Goal: Task Accomplishment & Management: Manage account settings

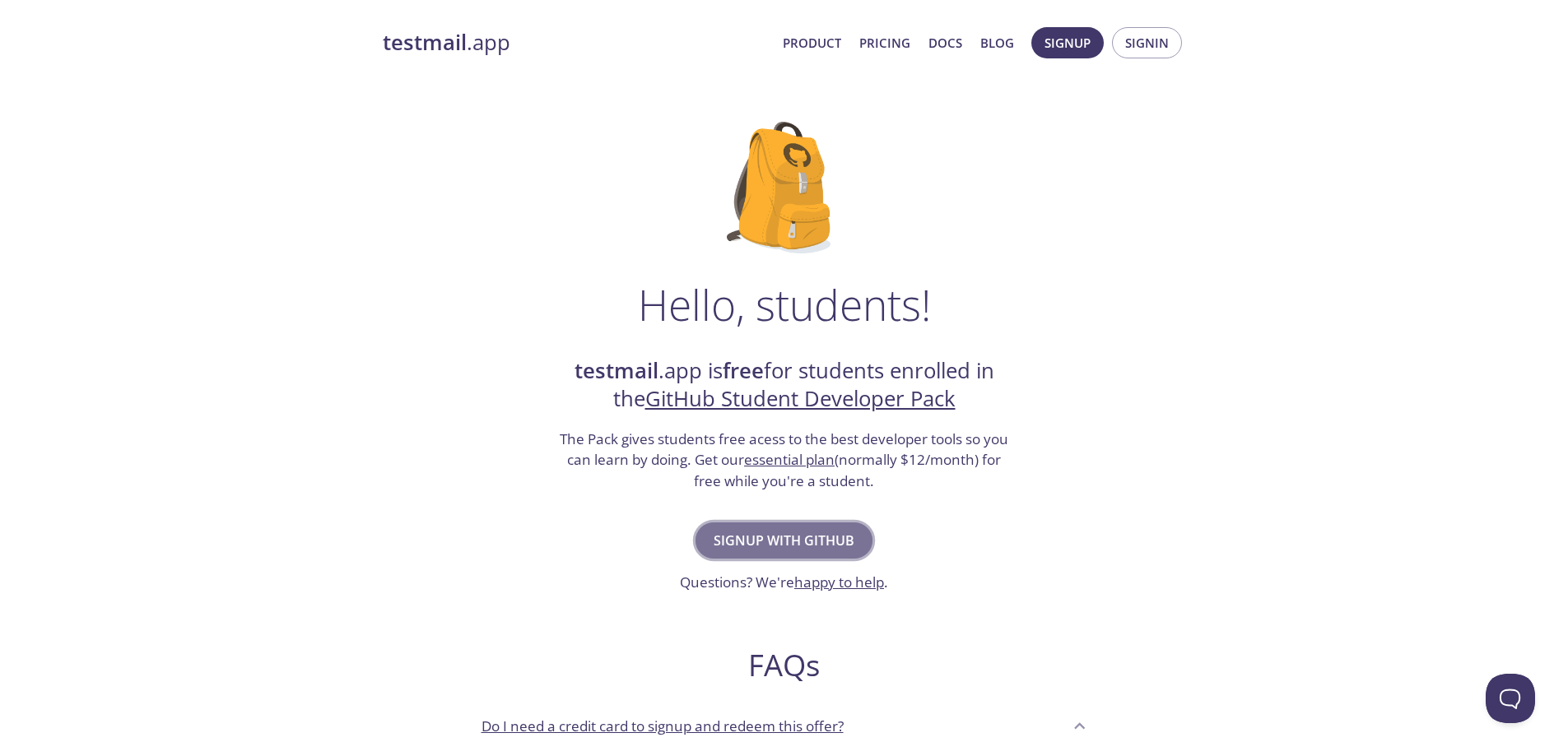
click at [727, 540] on span "Signup with GitHub" at bounding box center [784, 540] width 141 height 23
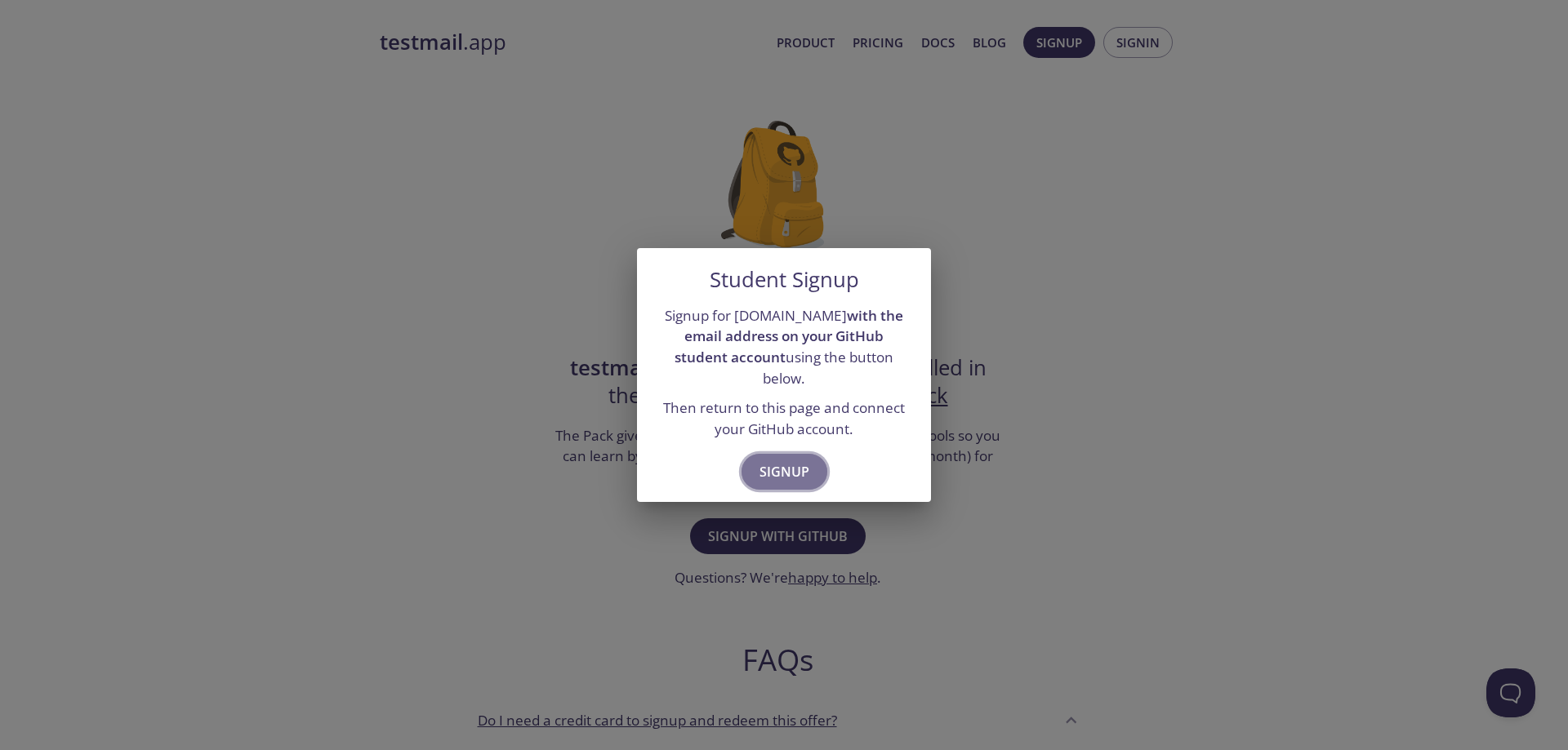
click at [773, 463] on span "Signup" at bounding box center [784, 471] width 50 height 23
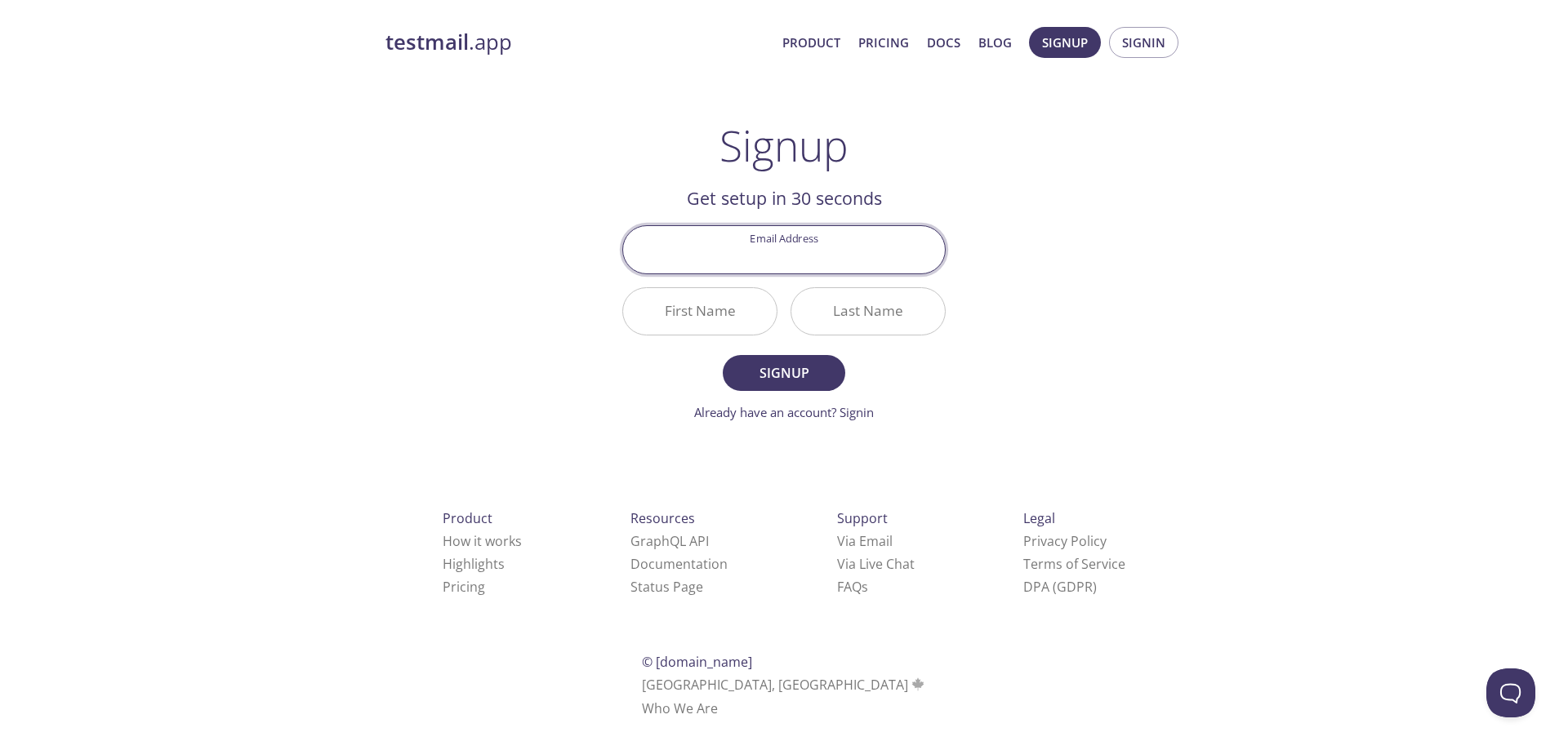
click at [792, 259] on input "Email Address" at bounding box center [784, 248] width 322 height 46
click at [820, 263] on input "Email Address" at bounding box center [784, 248] width 322 height 46
click at [776, 248] on input "Email Address" at bounding box center [784, 248] width 322 height 46
paste input "muhammadakbarhadilpratama.2023@student.unas.ac.id"
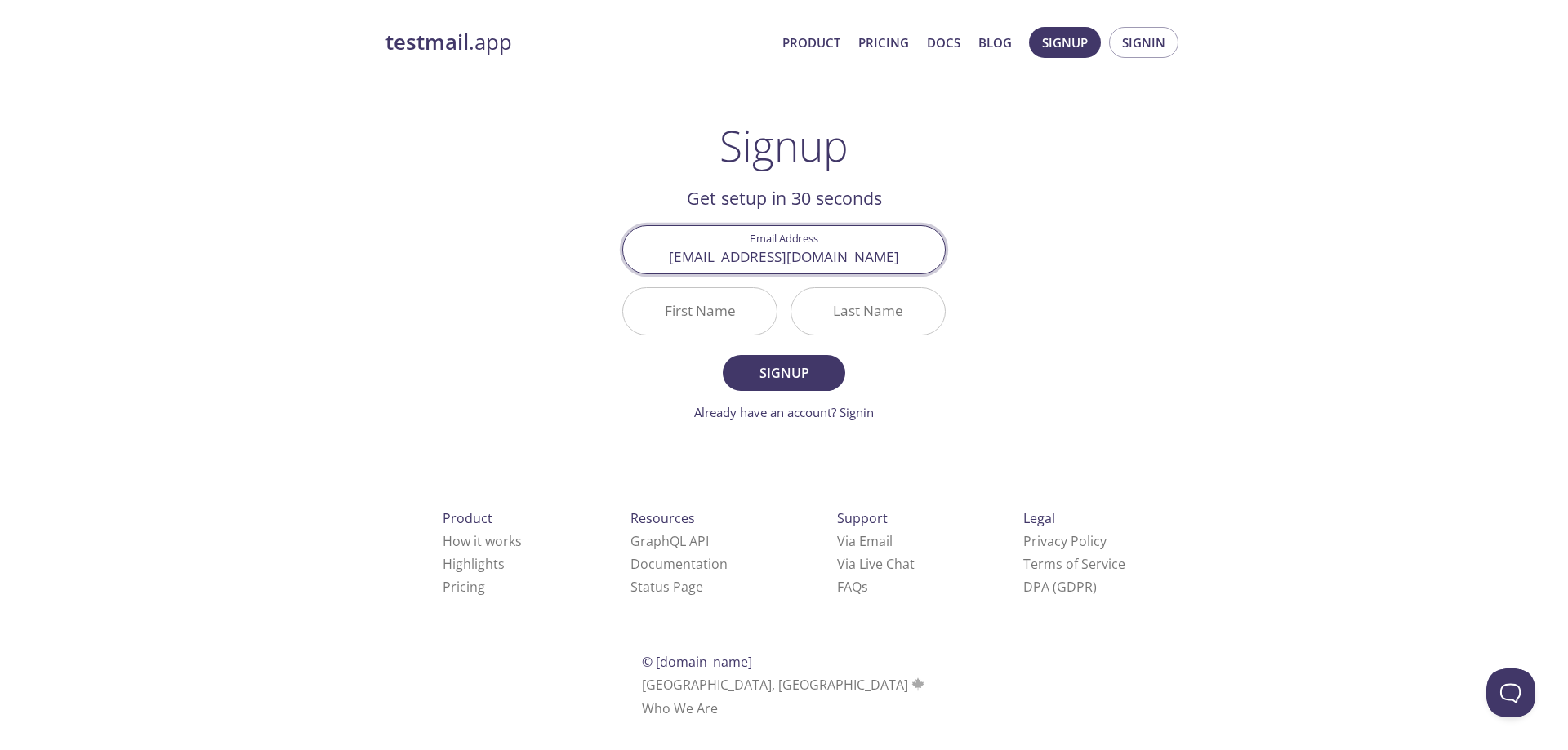
type input "muhammadakbarhadilpratama.2023@student.unas.ac.id"
click at [716, 305] on input "First Name" at bounding box center [700, 311] width 153 height 46
type input "Muhammad"
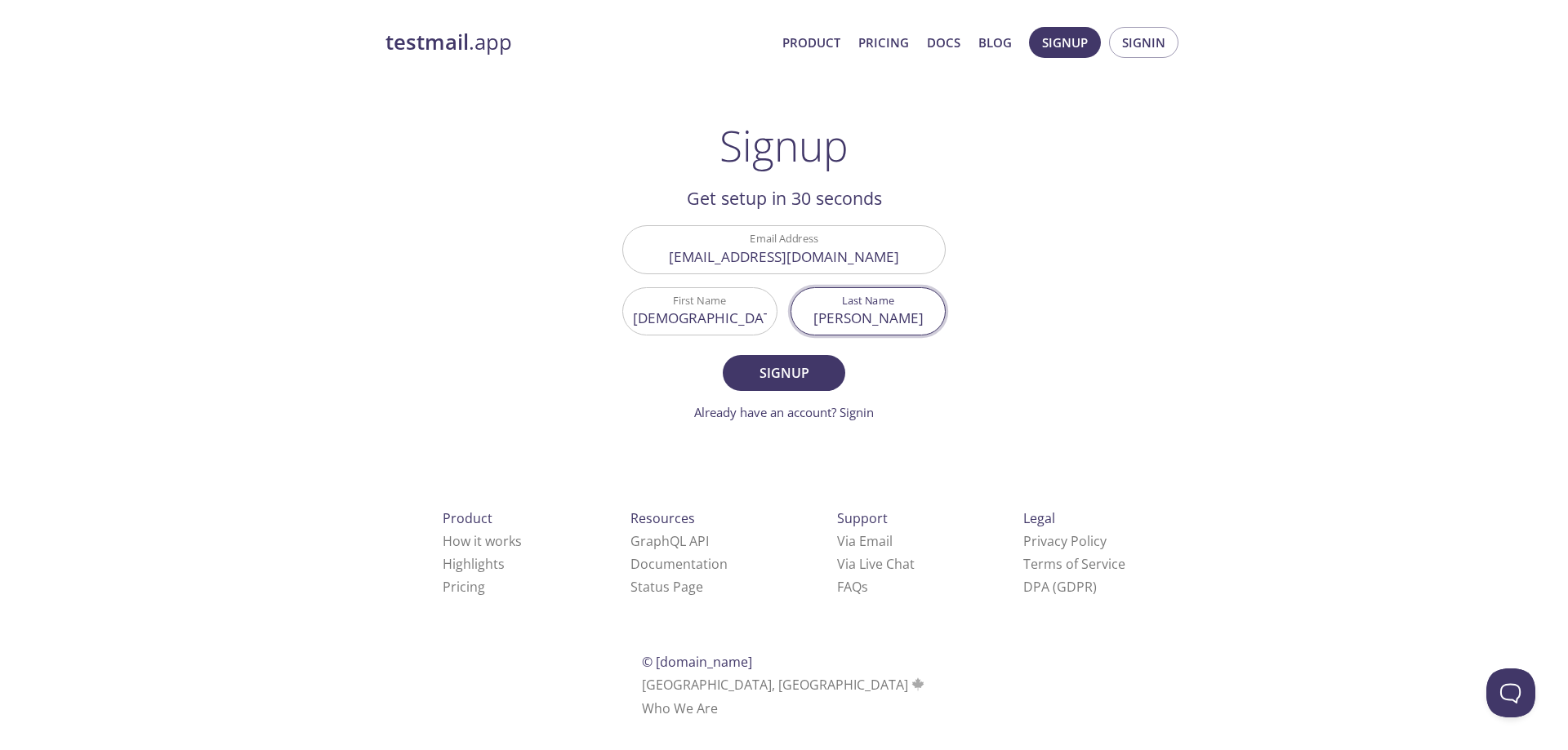
type input "Akbar"
click at [723, 355] on button "Signup" at bounding box center [784, 373] width 123 height 36
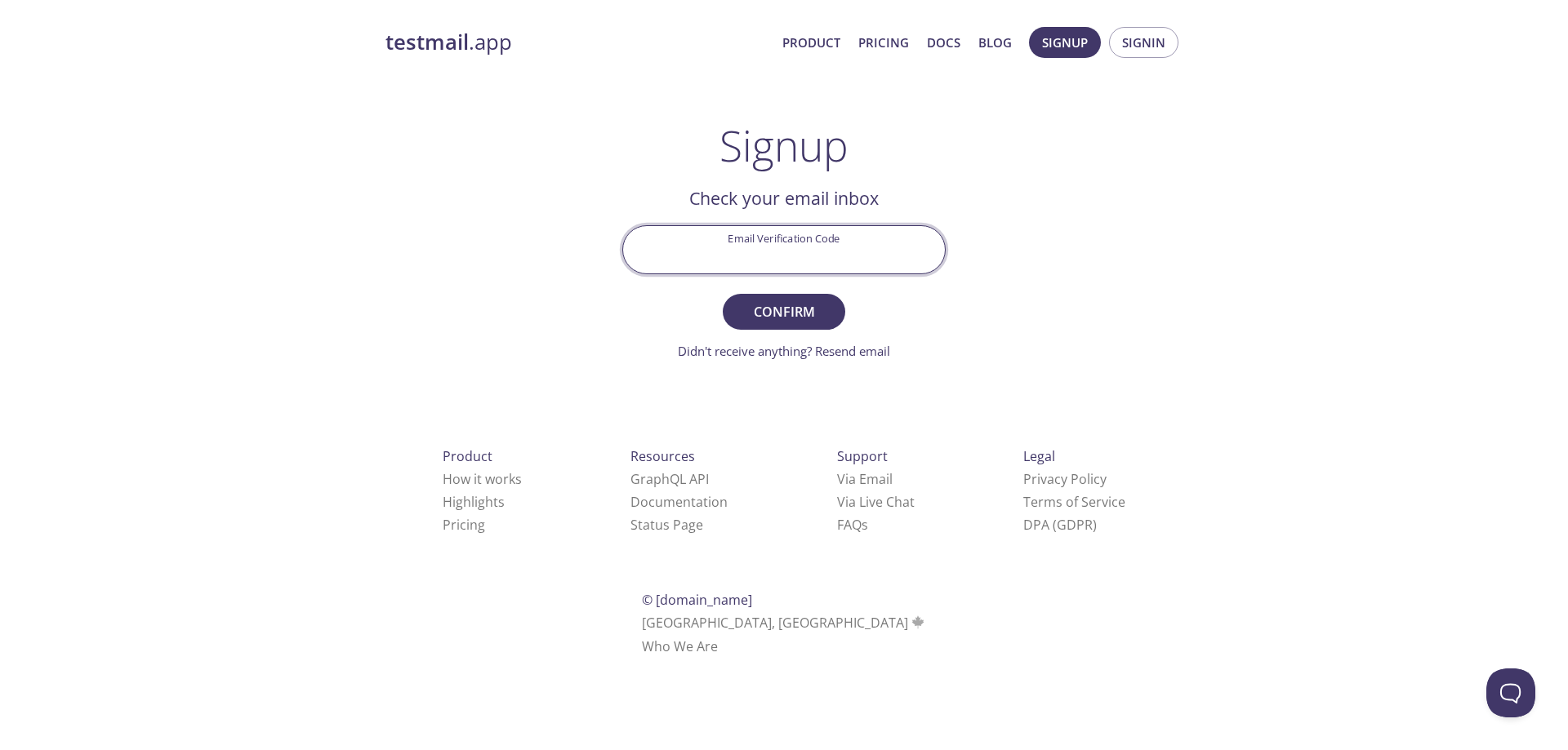
click at [734, 264] on input "Email Verification Code" at bounding box center [784, 248] width 322 height 46
paste input "1VNBDA2"
type input "1VNBDA2"
click at [766, 294] on button "Confirm" at bounding box center [784, 311] width 123 height 36
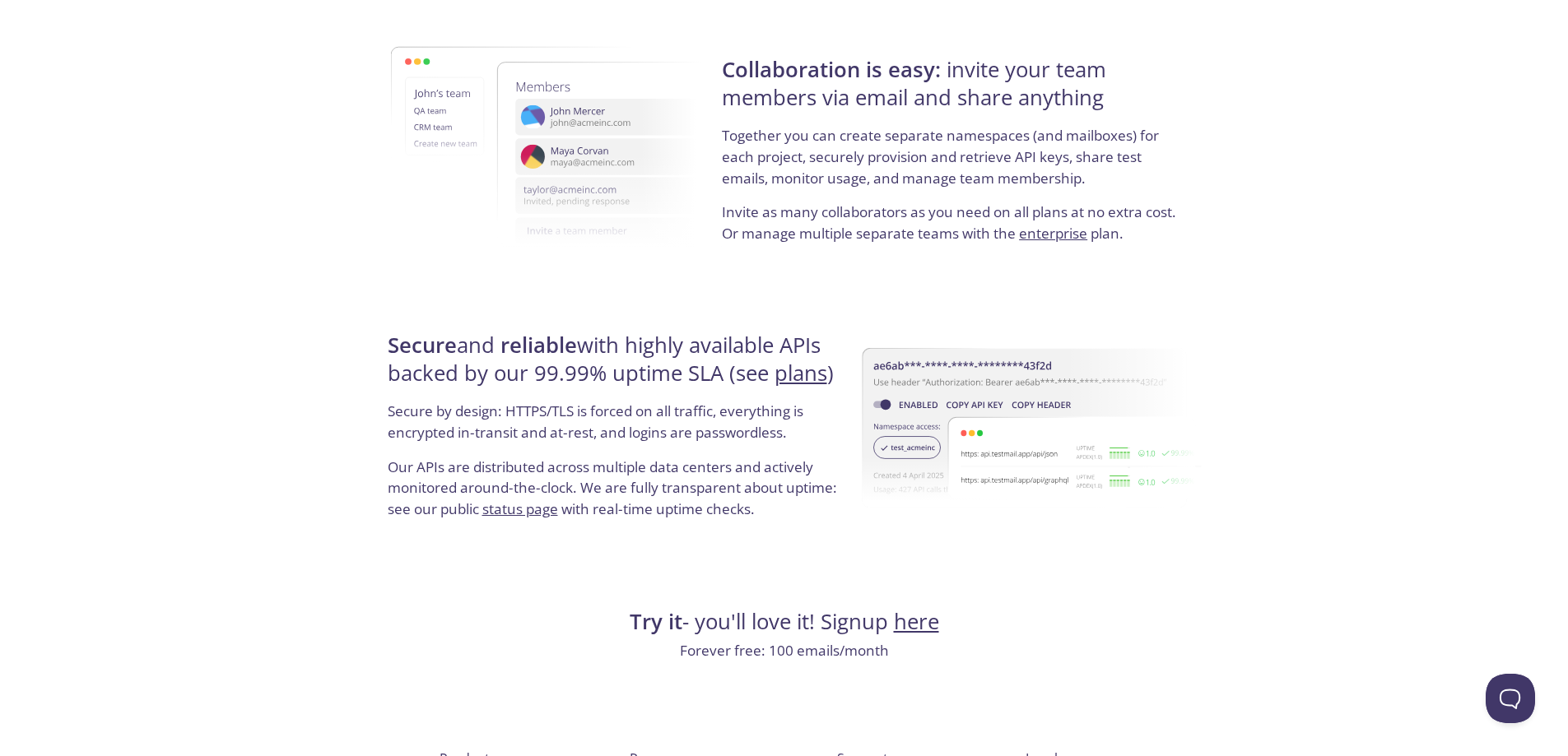
scroll to position [2887, 0]
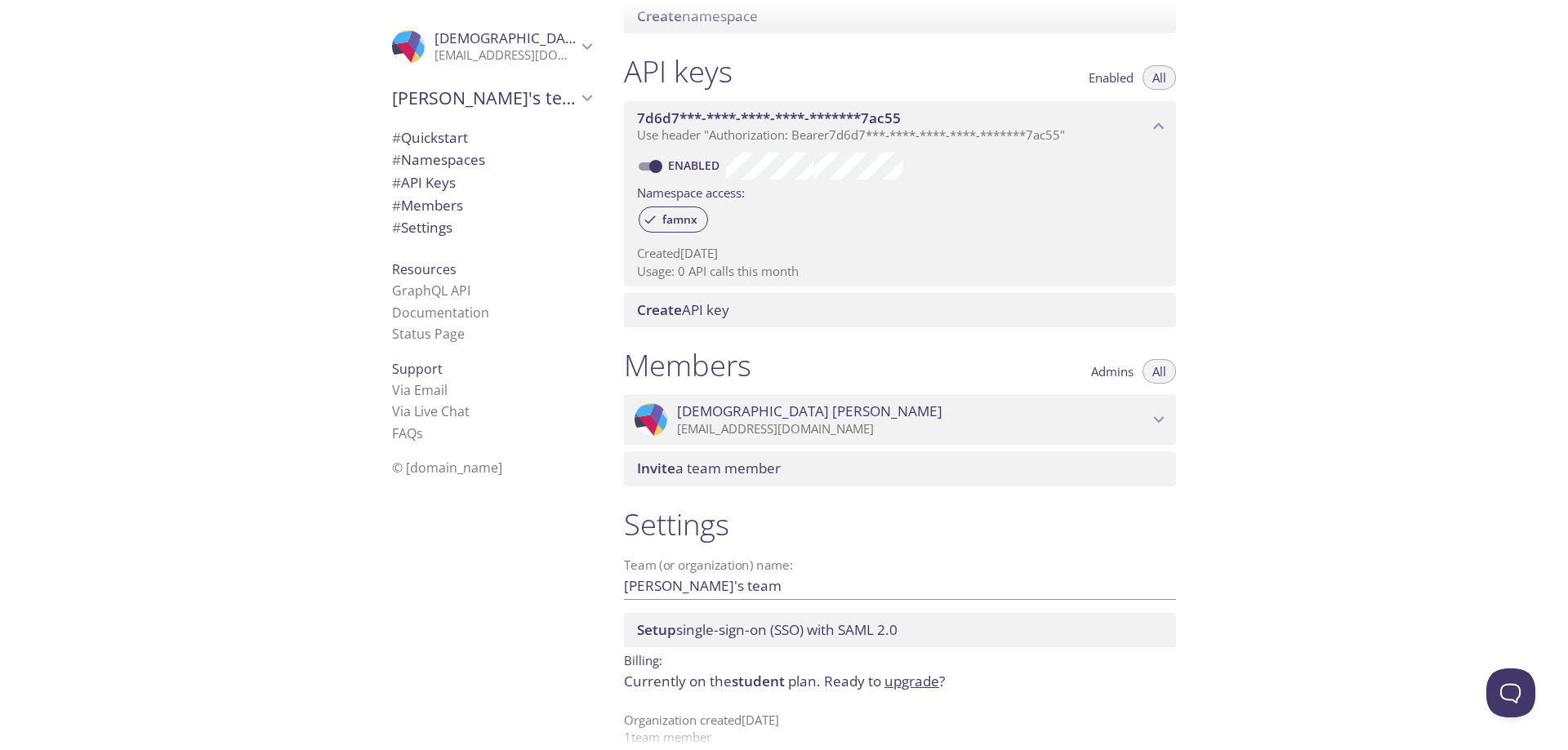
scroll to position [410, 0]
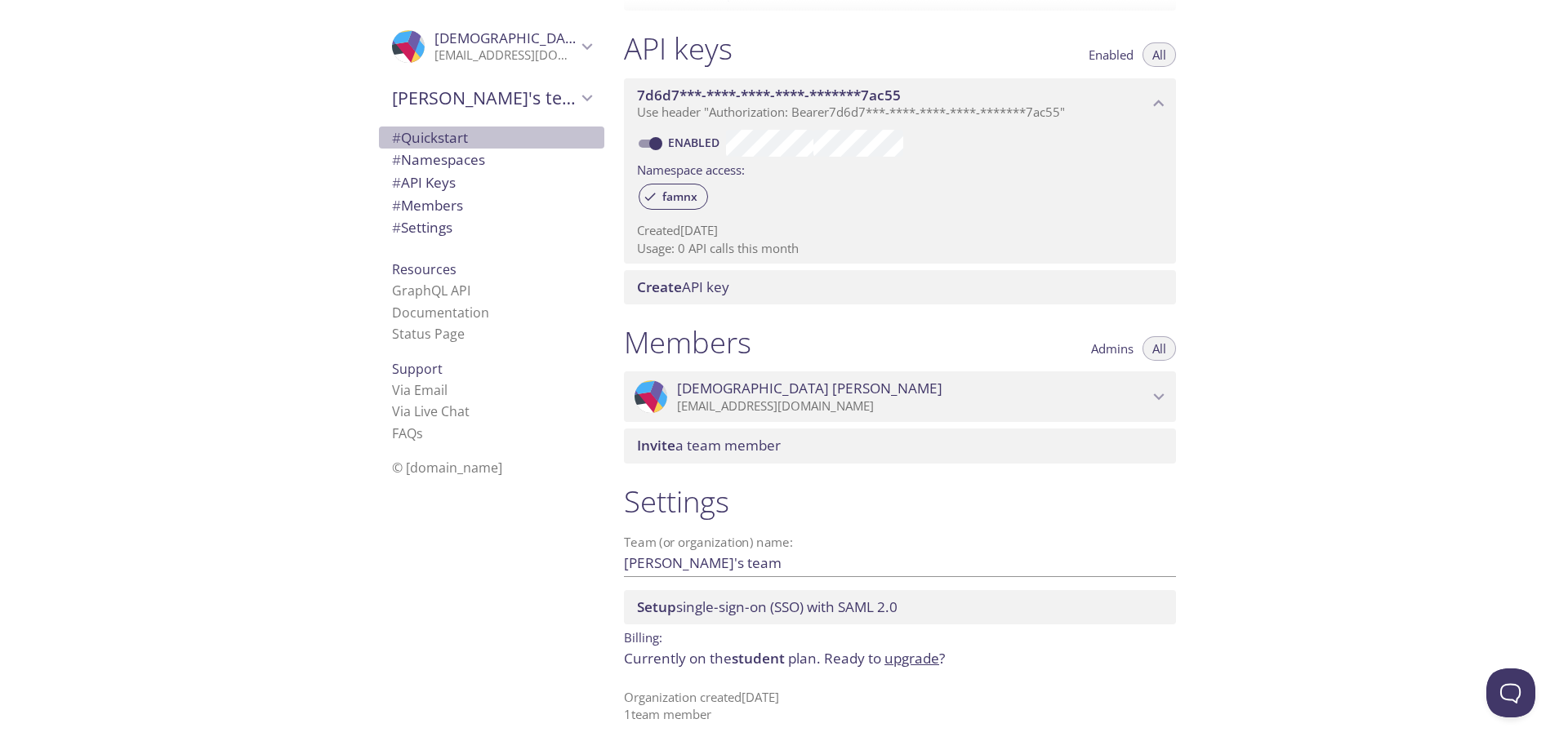
click at [439, 142] on span "# Quickstart" at bounding box center [429, 137] width 76 height 19
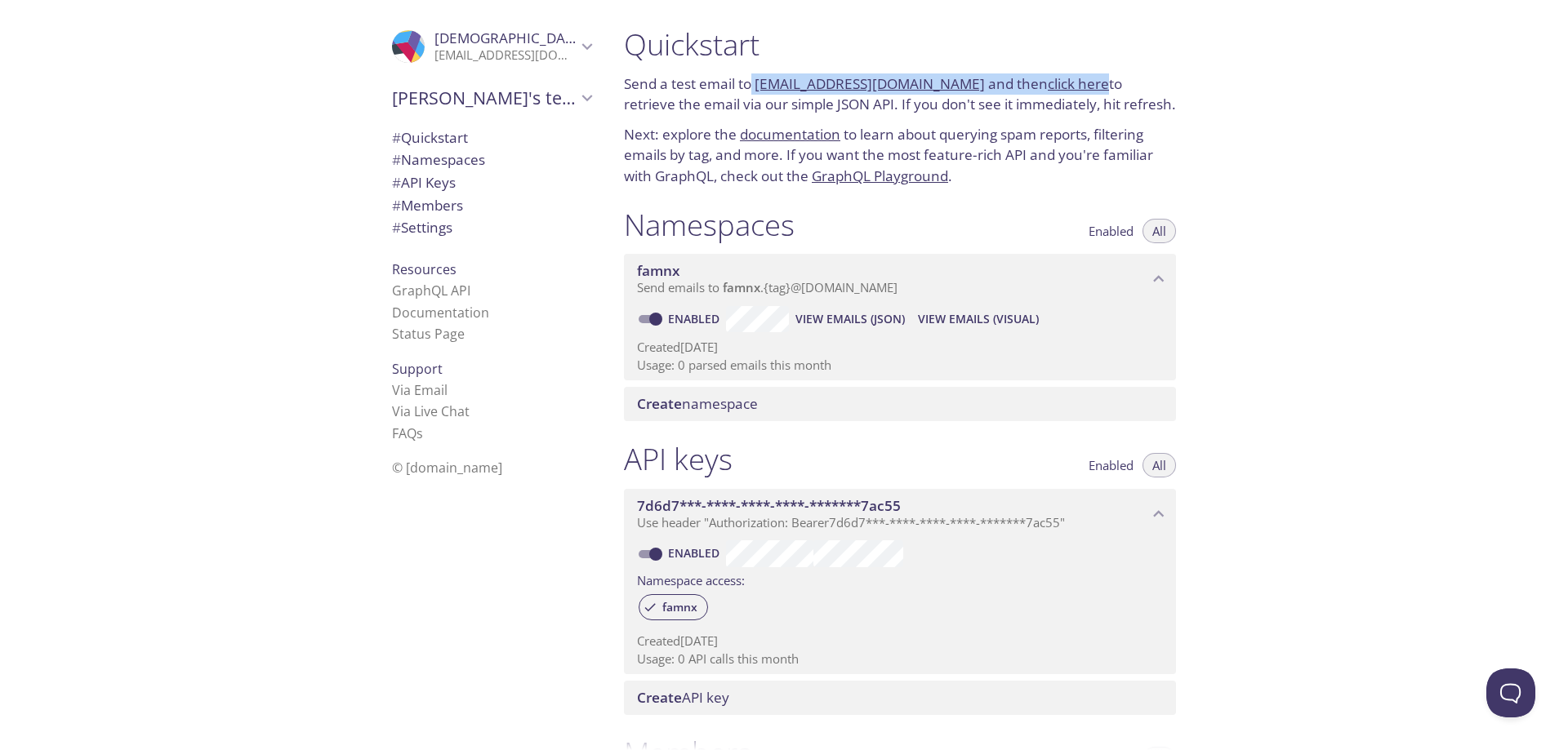
drag, startPoint x: 751, startPoint y: 86, endPoint x: 1082, endPoint y: 80, distance: 331.1
click at [1082, 80] on p "Send a test email to famnx.test@inbox.testmail.app and then click here to retri…" at bounding box center [899, 94] width 552 height 41
click at [1056, 80] on link "click here" at bounding box center [1078, 83] width 61 height 19
click at [843, 109] on p "Send a test email to famnx.test@inbox.testmail.app and then click here to retri…" at bounding box center [899, 94] width 552 height 41
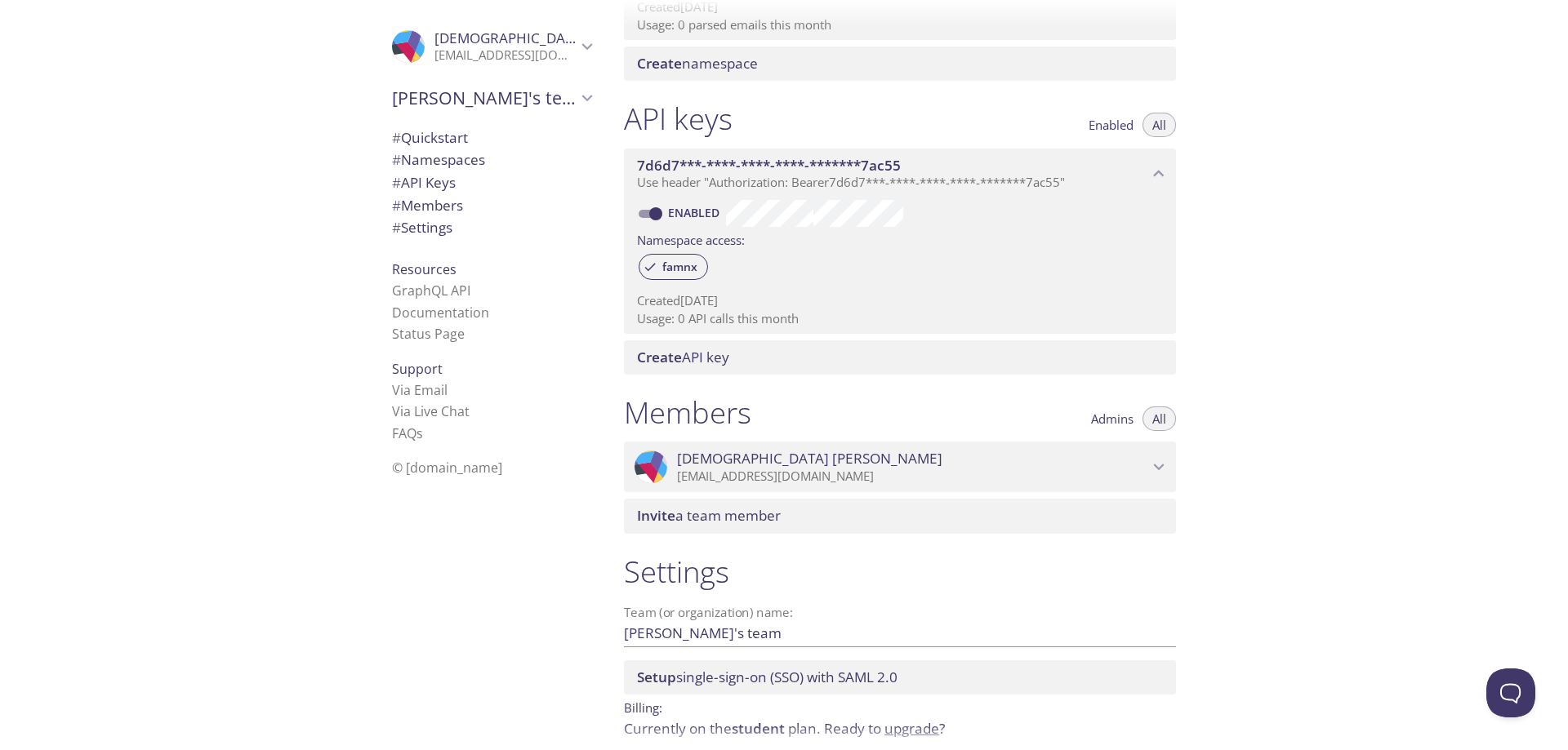
scroll to position [410, 0]
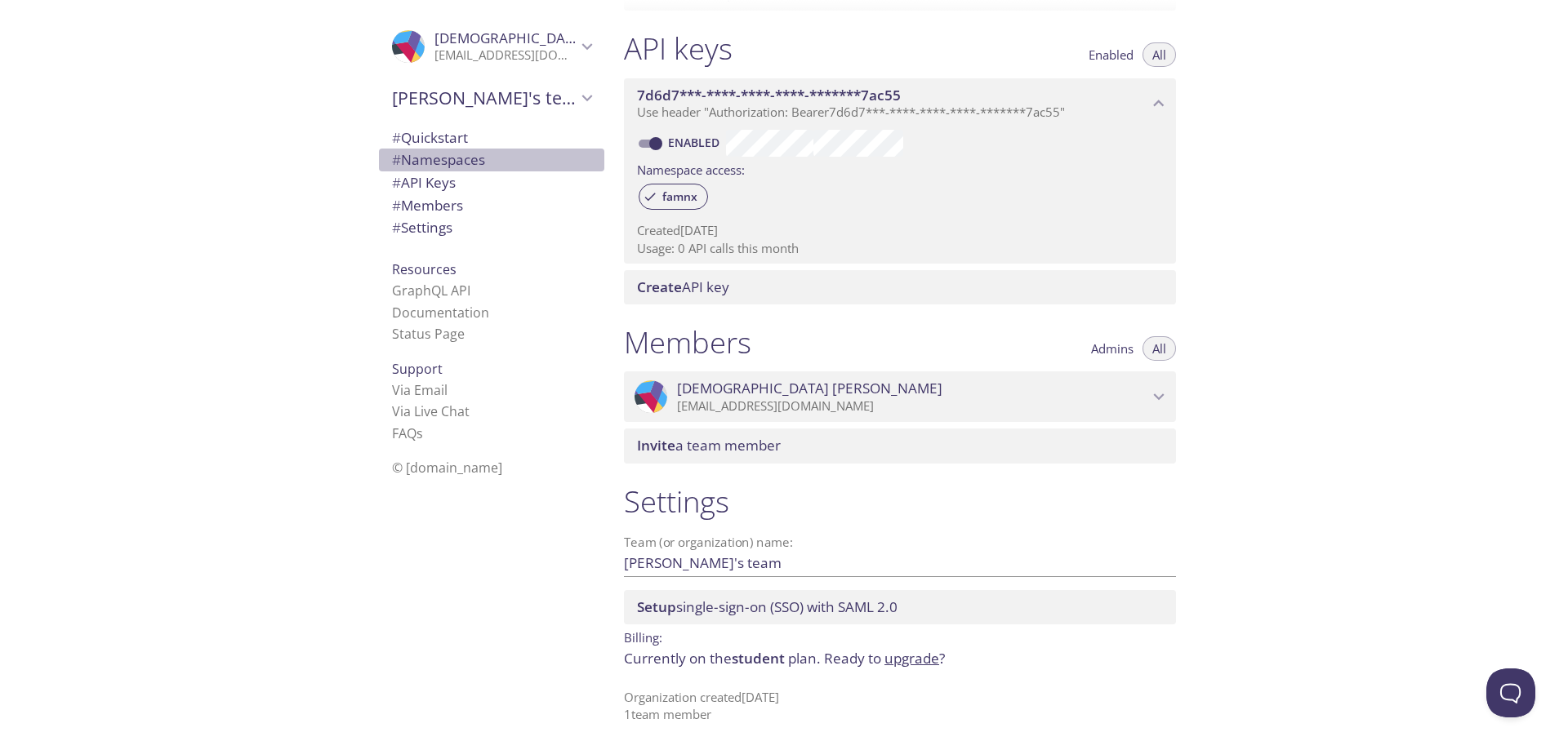
click at [434, 161] on span "# Namespaces" at bounding box center [438, 159] width 93 height 19
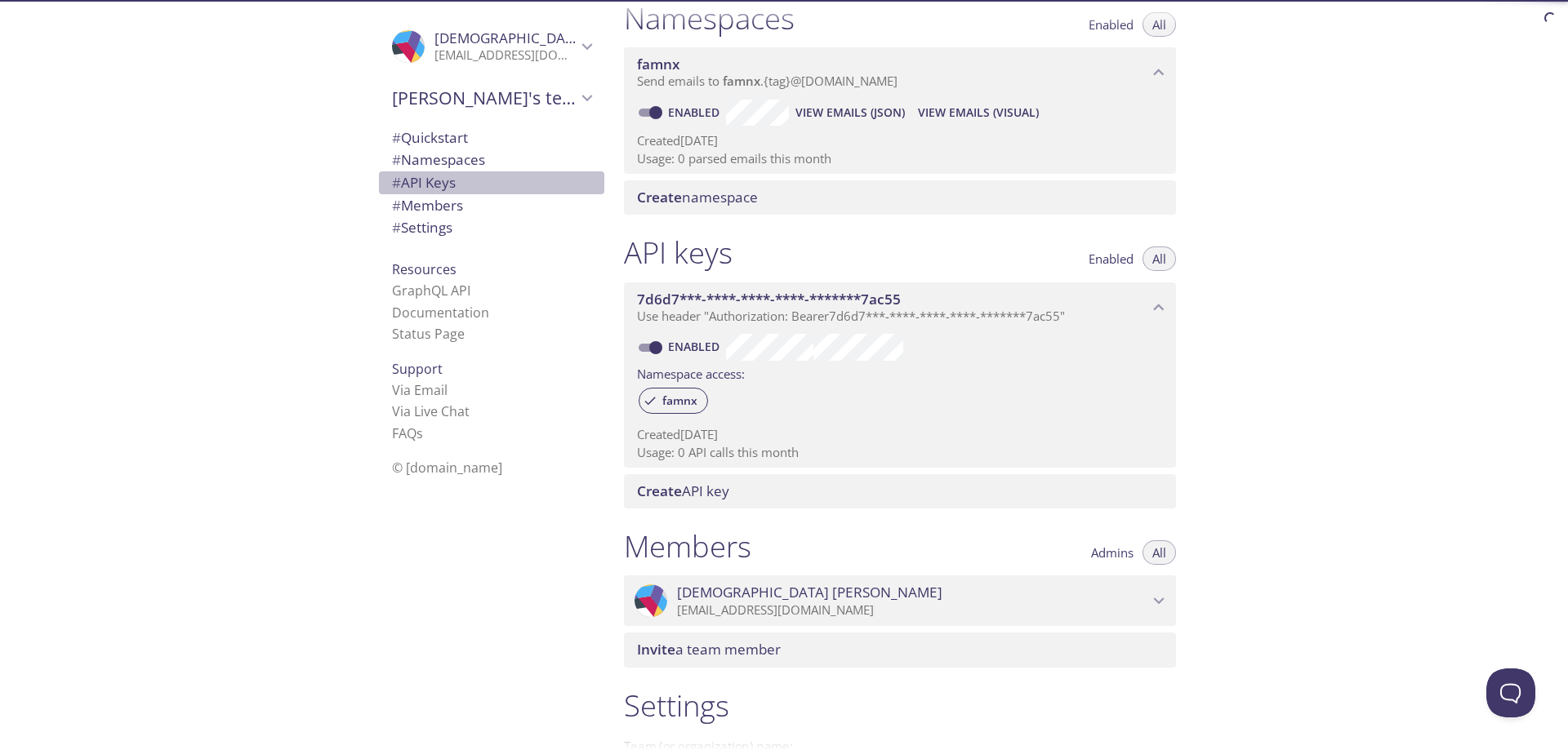
click at [478, 188] on span "# API Keys" at bounding box center [491, 183] width 199 height 22
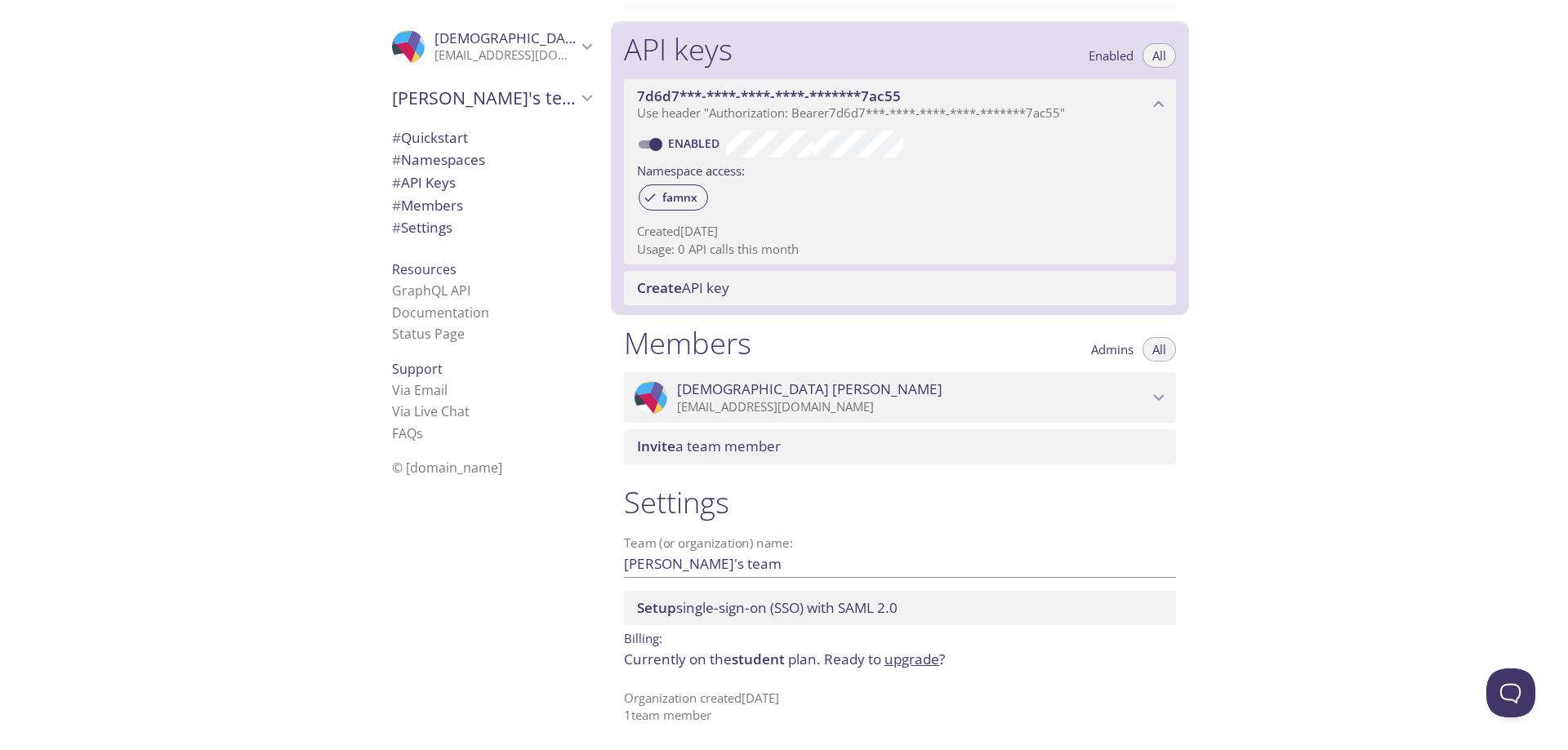
scroll to position [410, 0]
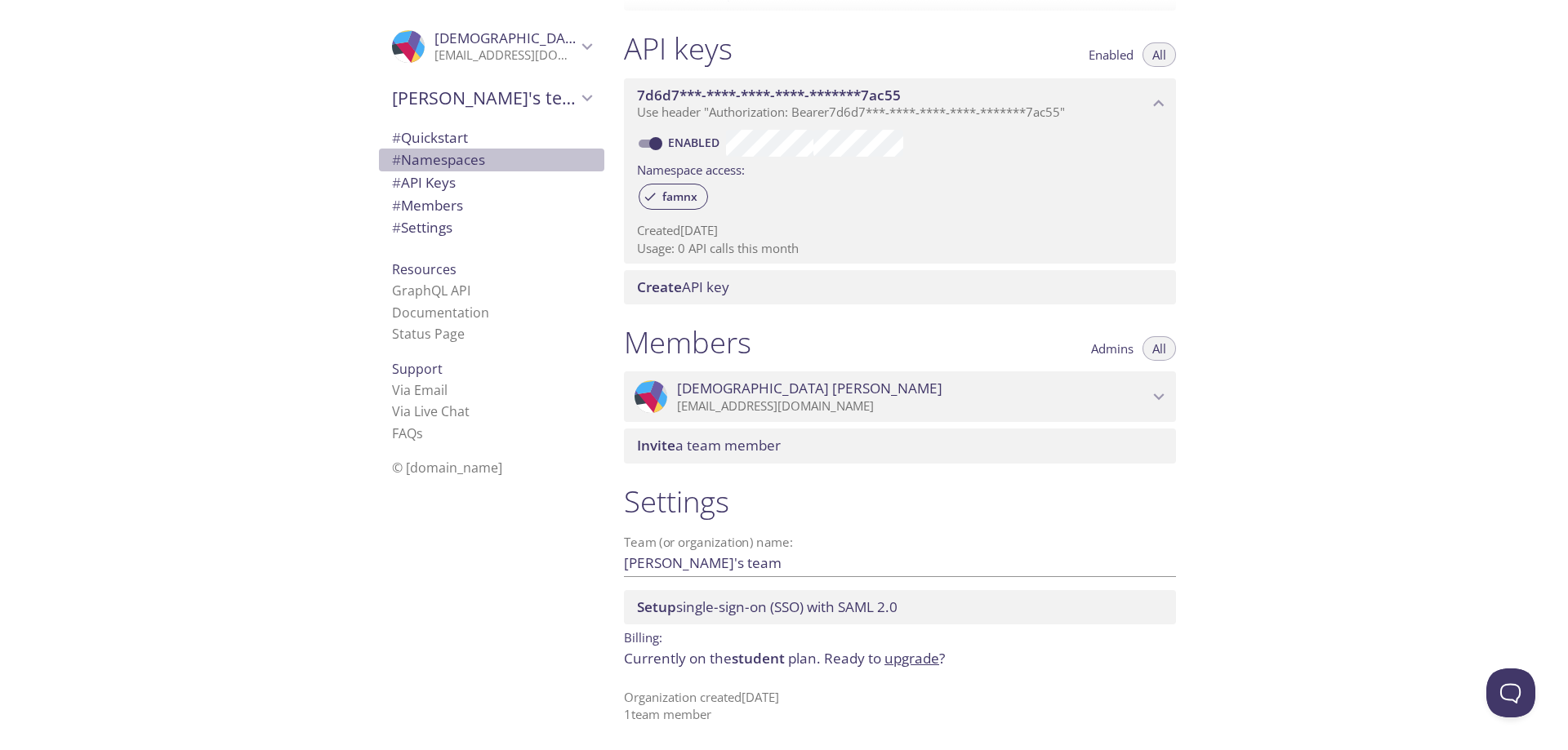
click at [454, 149] on span "# Namespaces" at bounding box center [491, 160] width 199 height 22
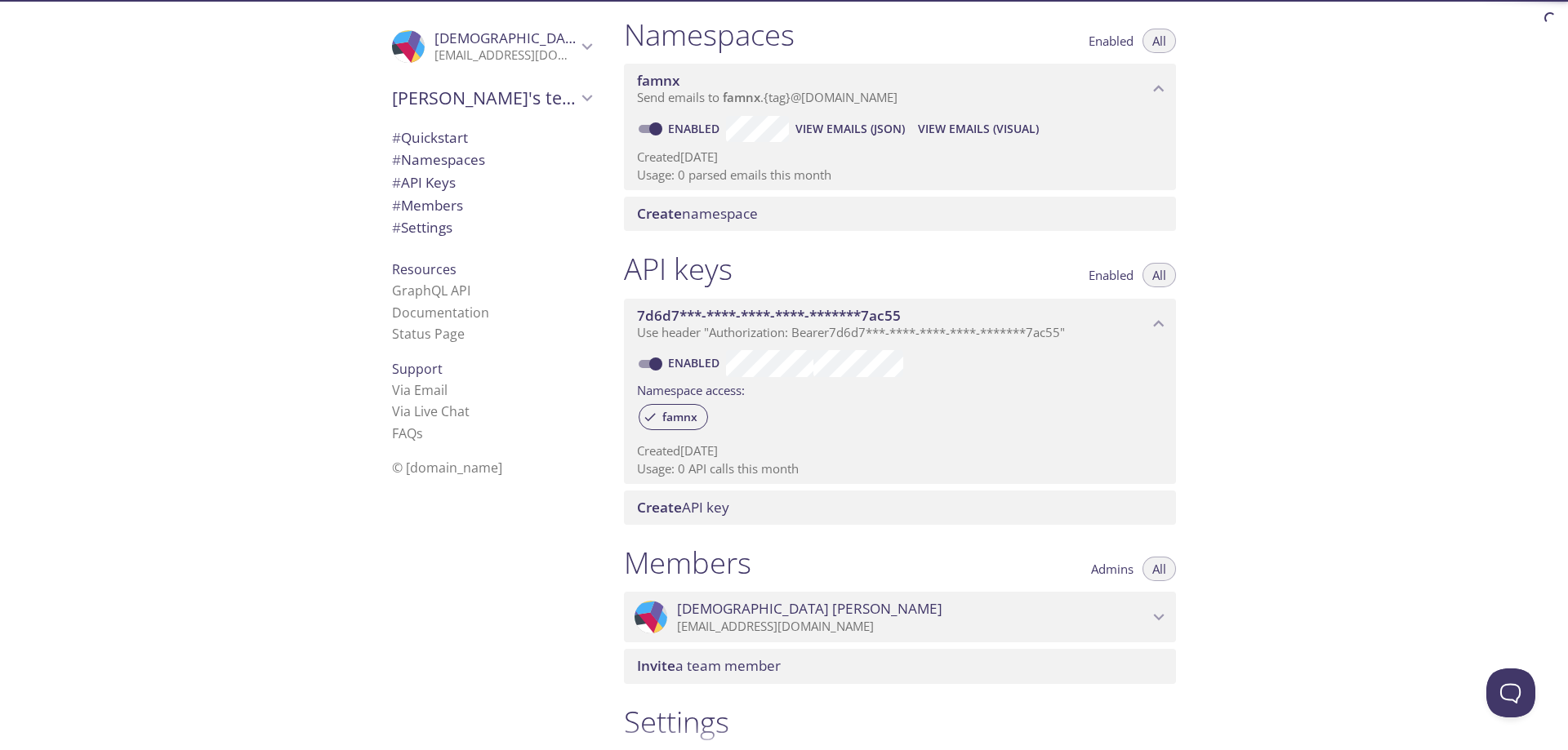
scroll to position [188, 0]
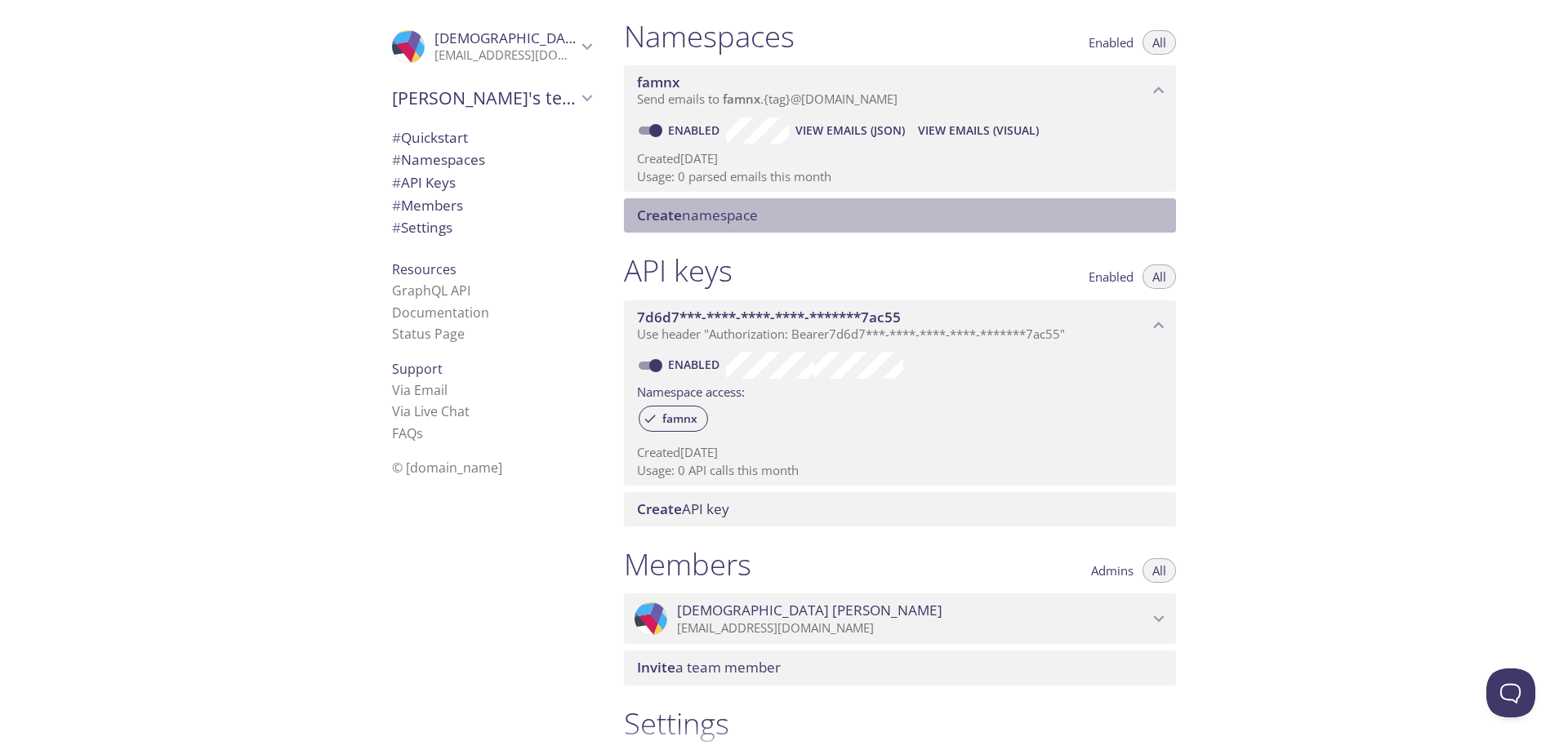
click at [850, 211] on span "Create namespace" at bounding box center [903, 215] width 532 height 18
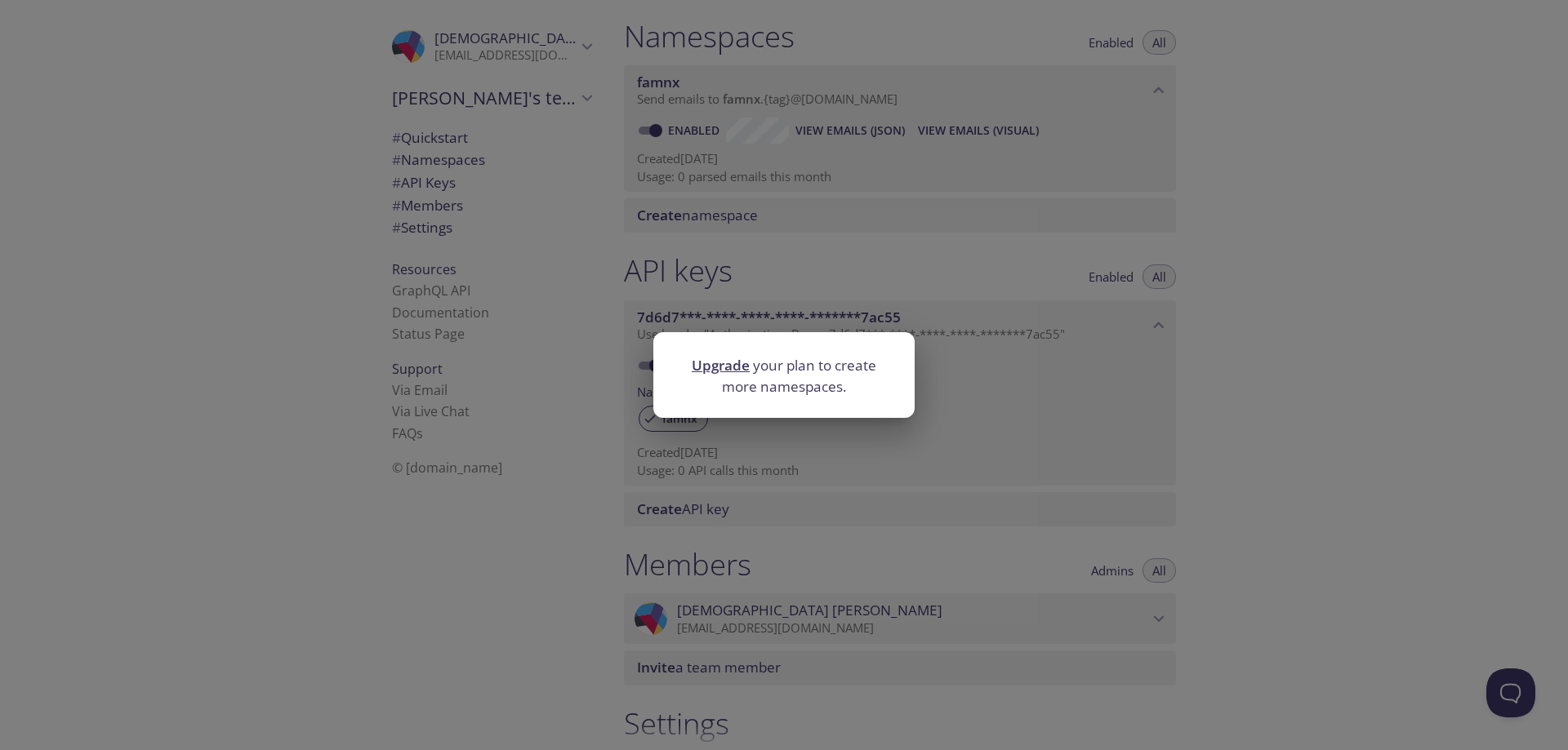
click at [747, 240] on div "Upgrade your plan to create more namespaces." at bounding box center [784, 375] width 1568 height 750
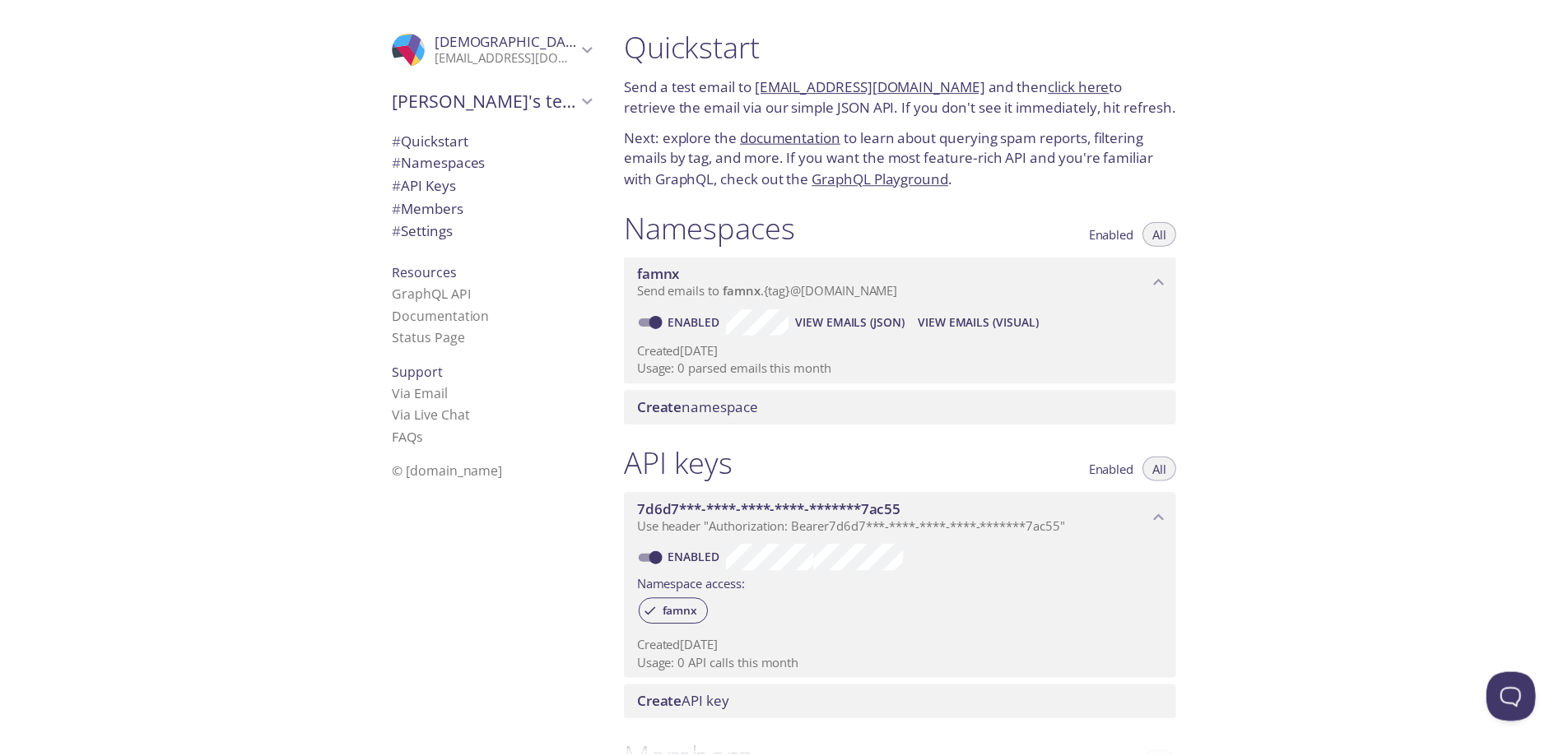
scroll to position [0, 0]
click at [821, 354] on p "Created 13 Oct 2025" at bounding box center [908, 349] width 531 height 17
click at [957, 312] on span "View Emails (Visual)" at bounding box center [986, 322] width 122 height 20
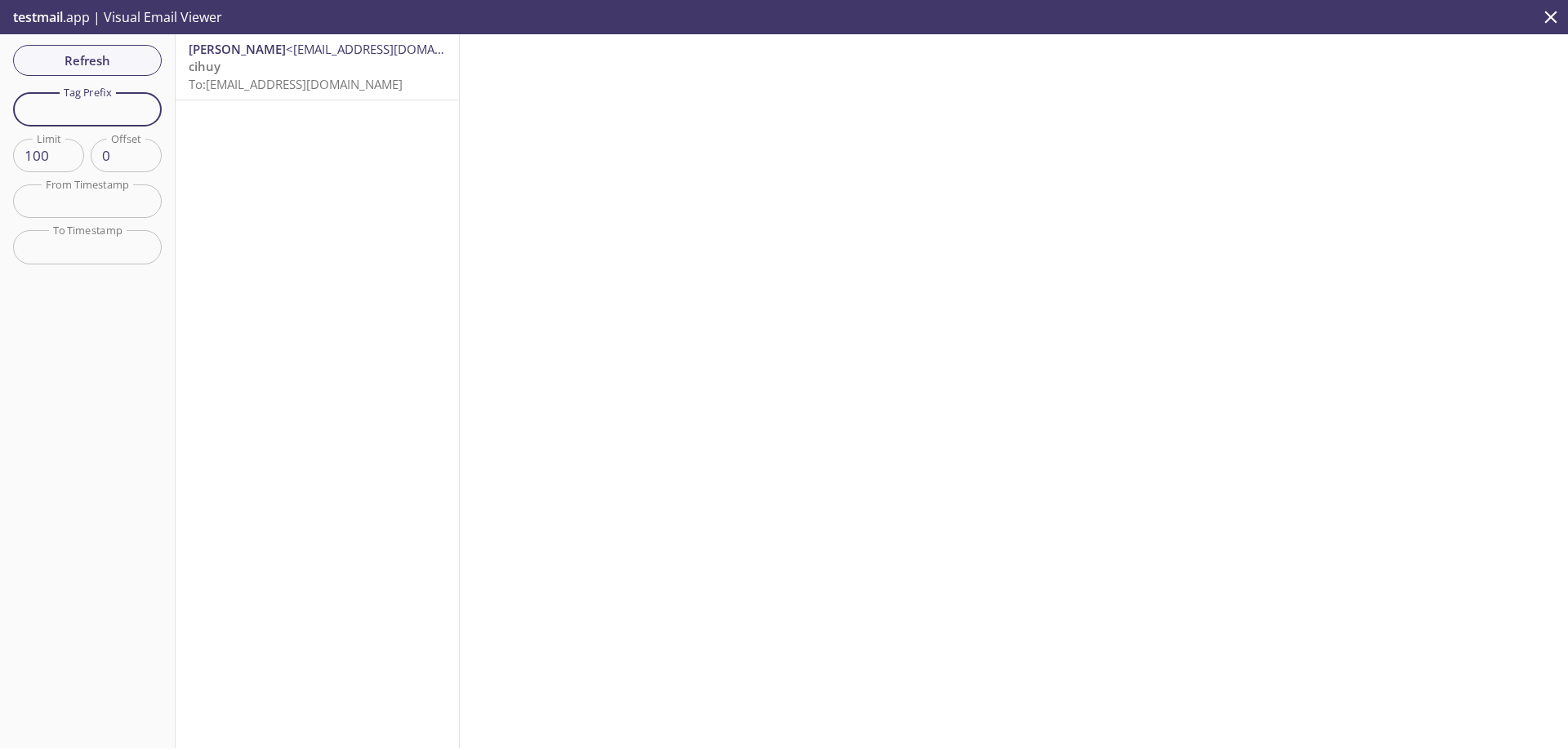
click at [108, 113] on input "text" at bounding box center [86, 109] width 148 height 33
type input "wokak"
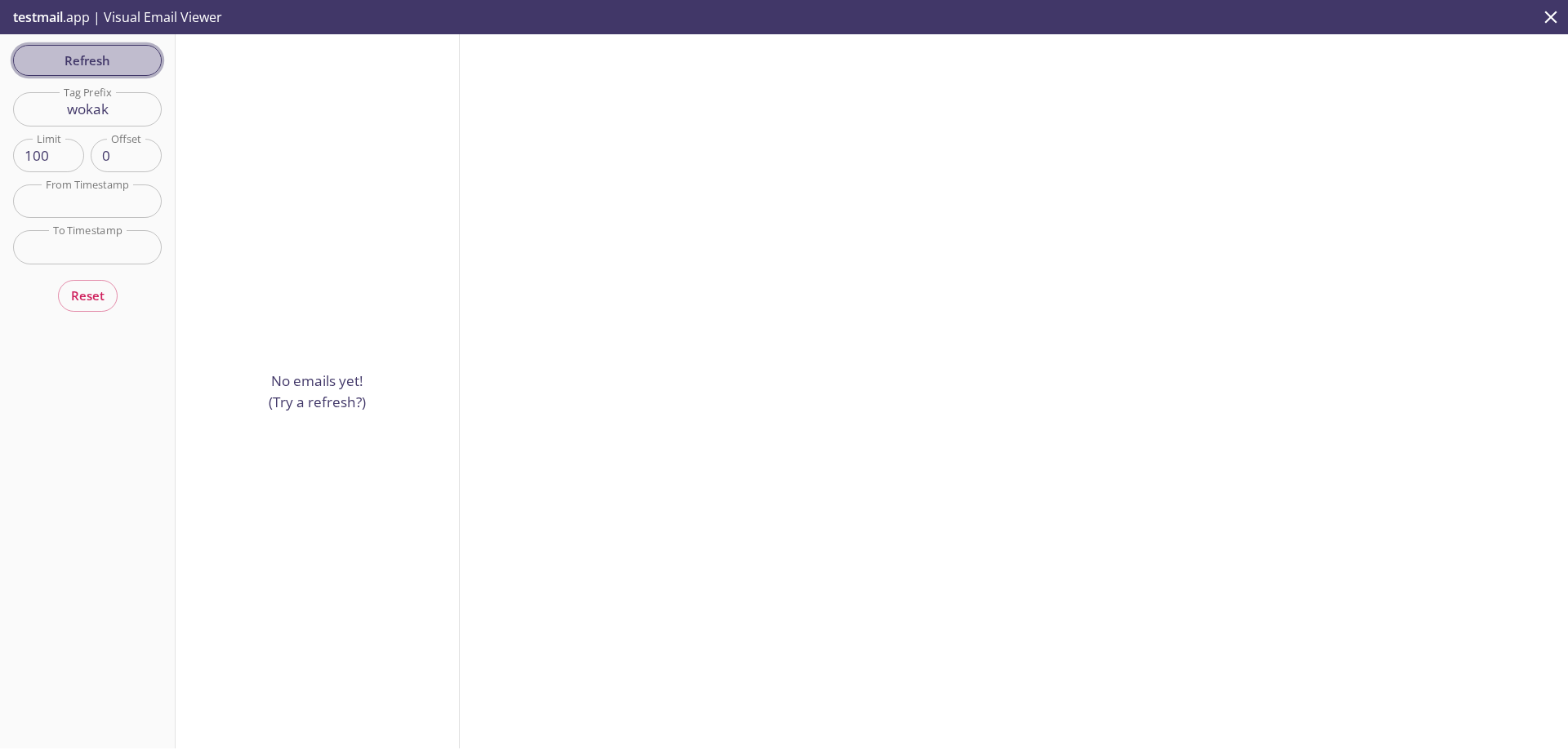
click at [135, 67] on span "Refresh" at bounding box center [87, 61] width 123 height 22
click at [119, 126] on input "wokak" at bounding box center [86, 109] width 148 height 33
click at [256, 135] on div at bounding box center [317, 392] width 284 height 715
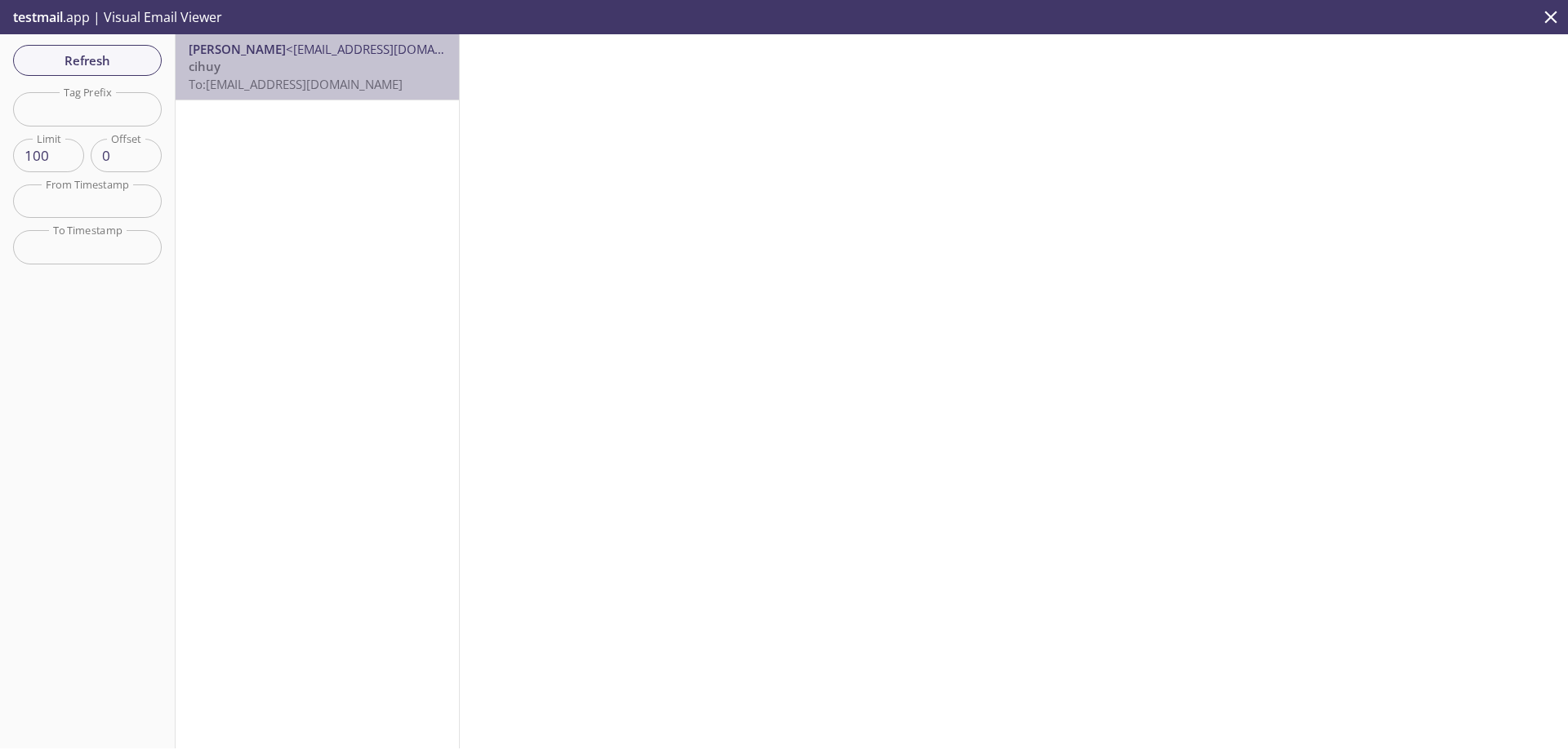
click at [420, 63] on p "cihuy To: famnx.test@inbox.testmail.app" at bounding box center [317, 76] width 257 height 35
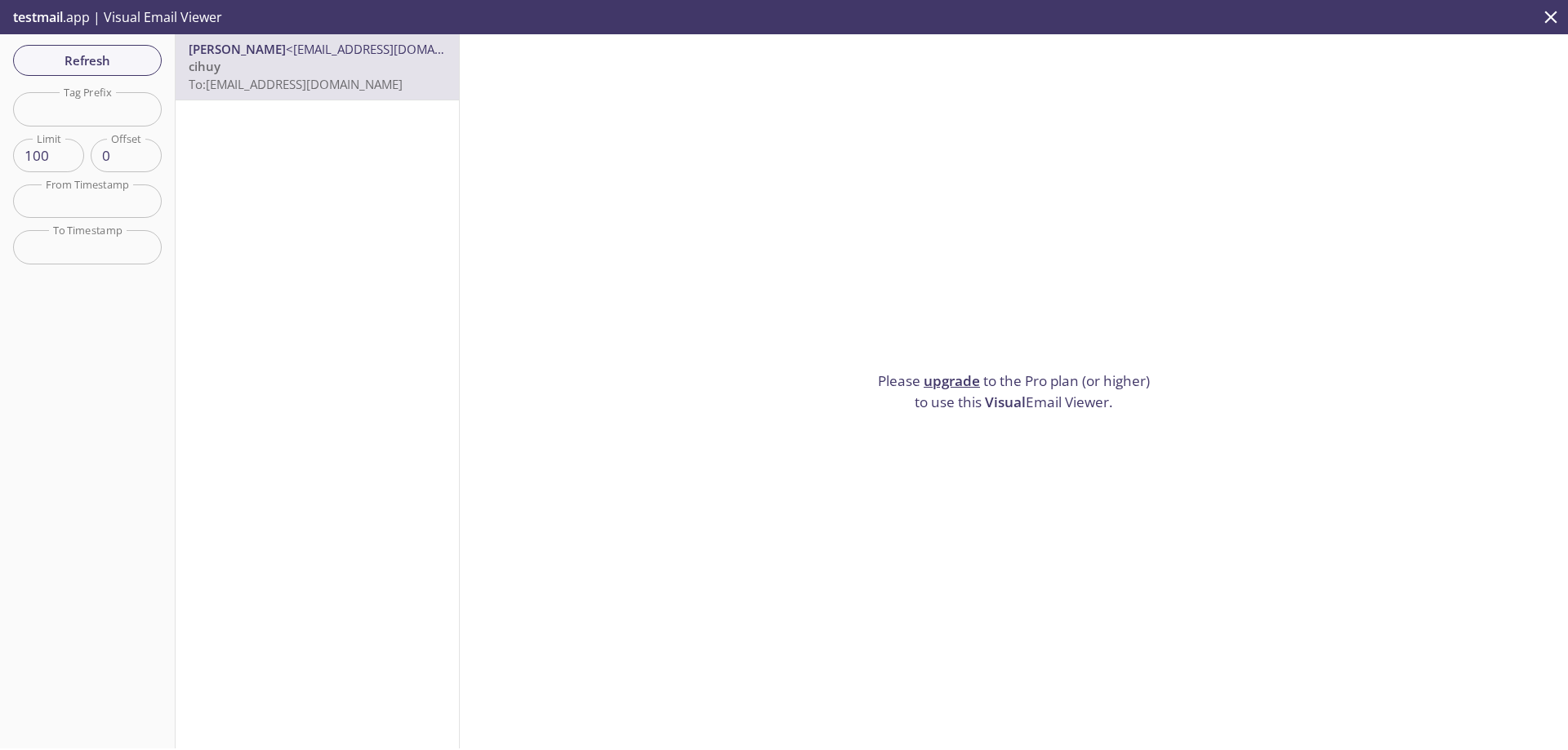
click at [968, 376] on link "upgrade" at bounding box center [951, 380] width 56 height 19
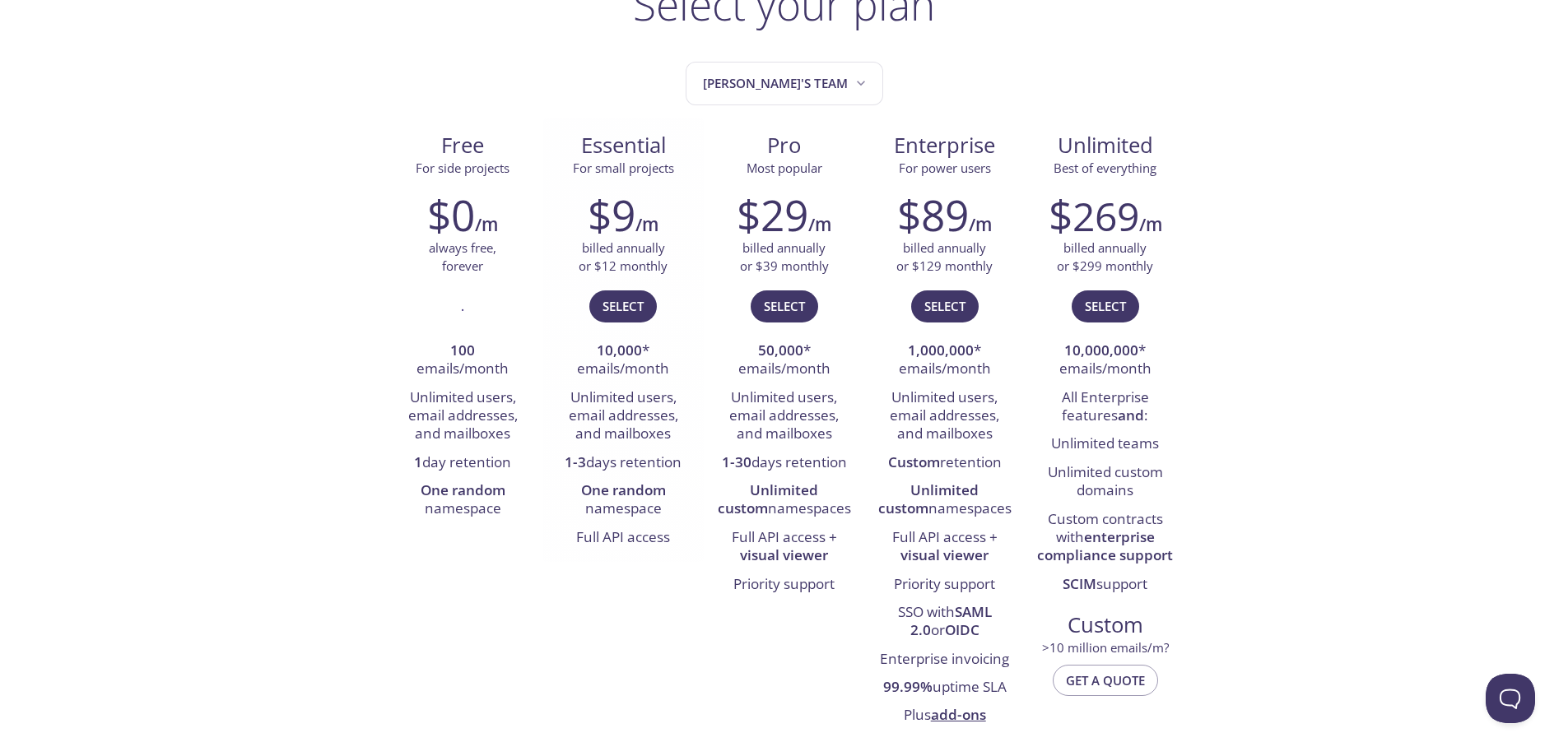
scroll to position [144, 0]
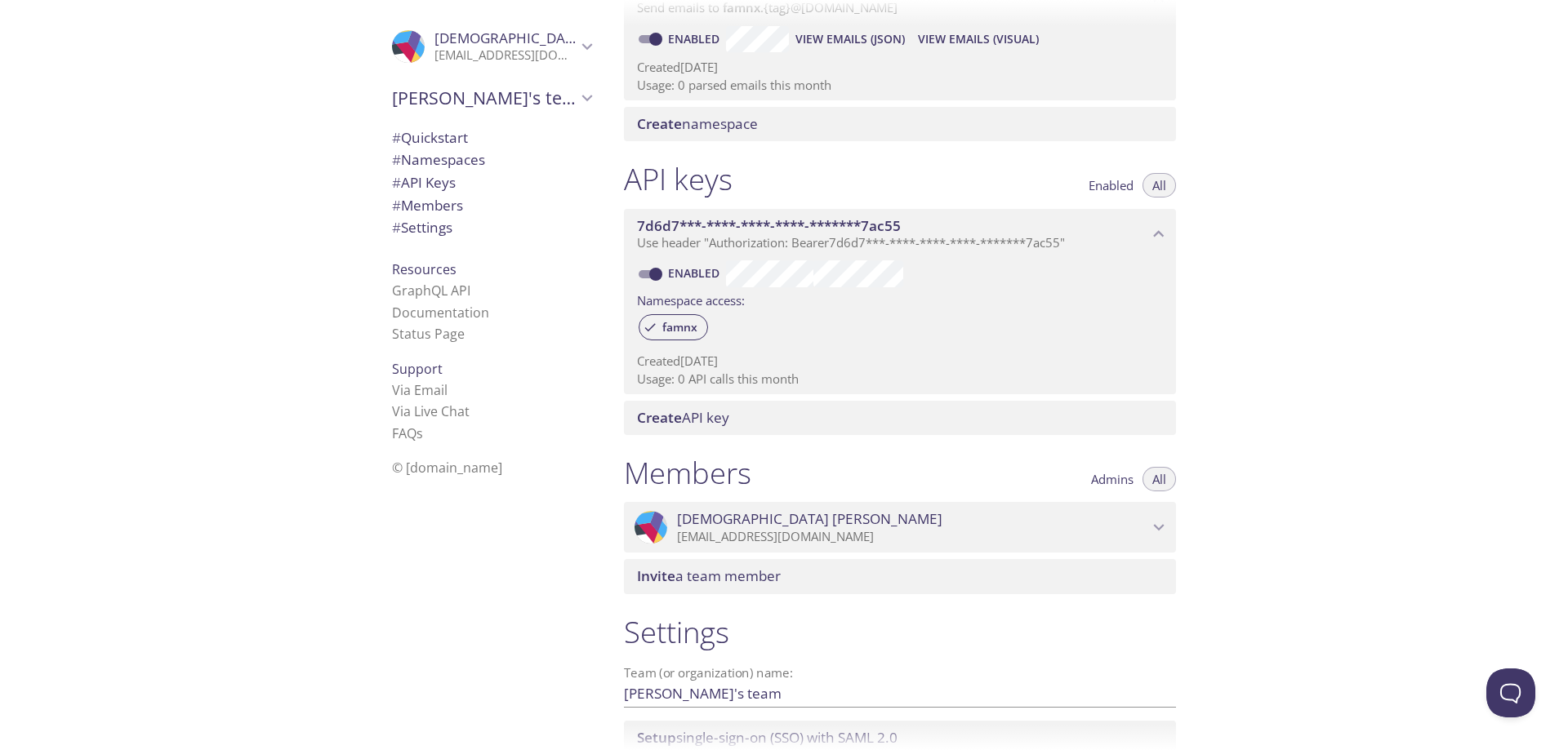
scroll to position [410, 0]
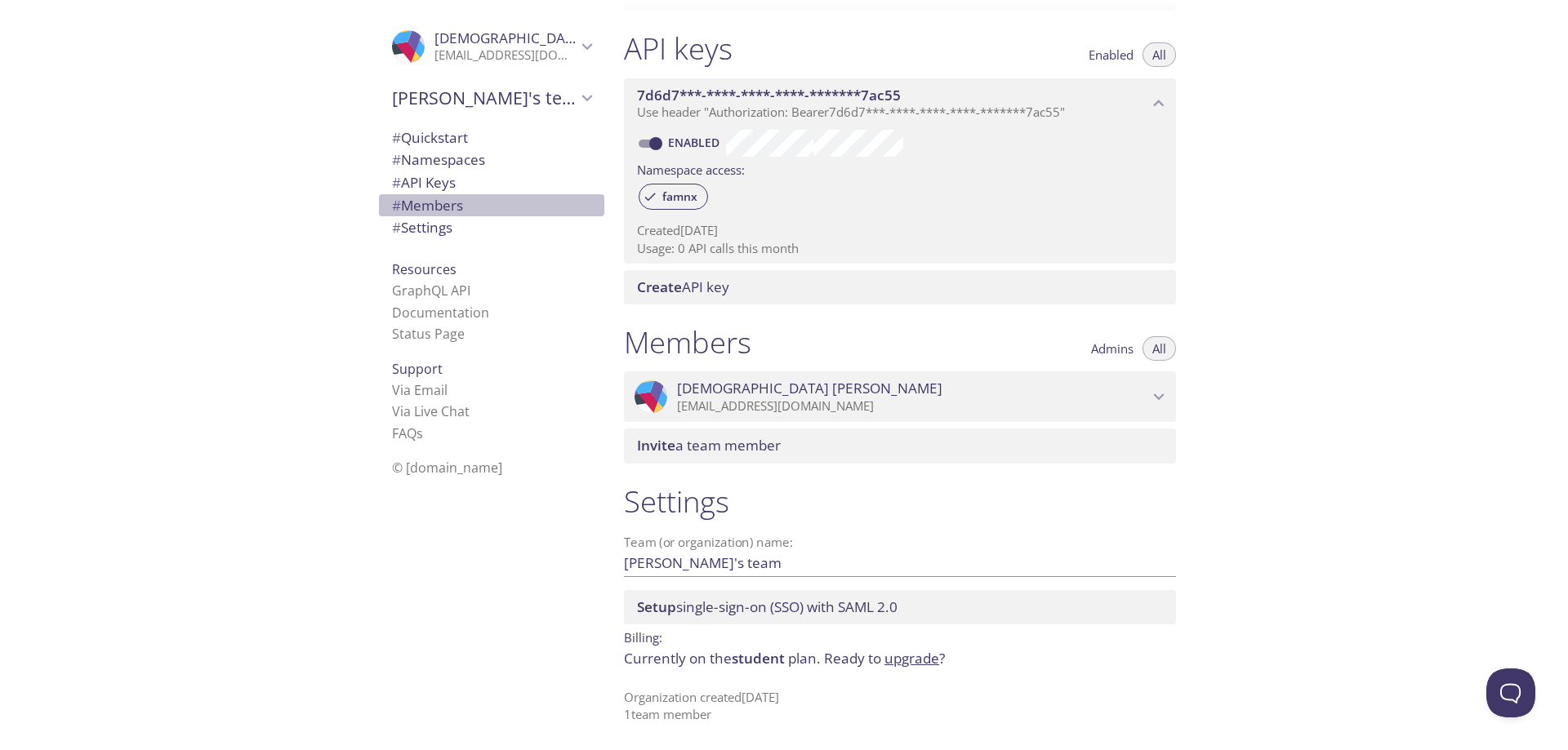
click at [427, 206] on span "# Members" at bounding box center [427, 205] width 71 height 19
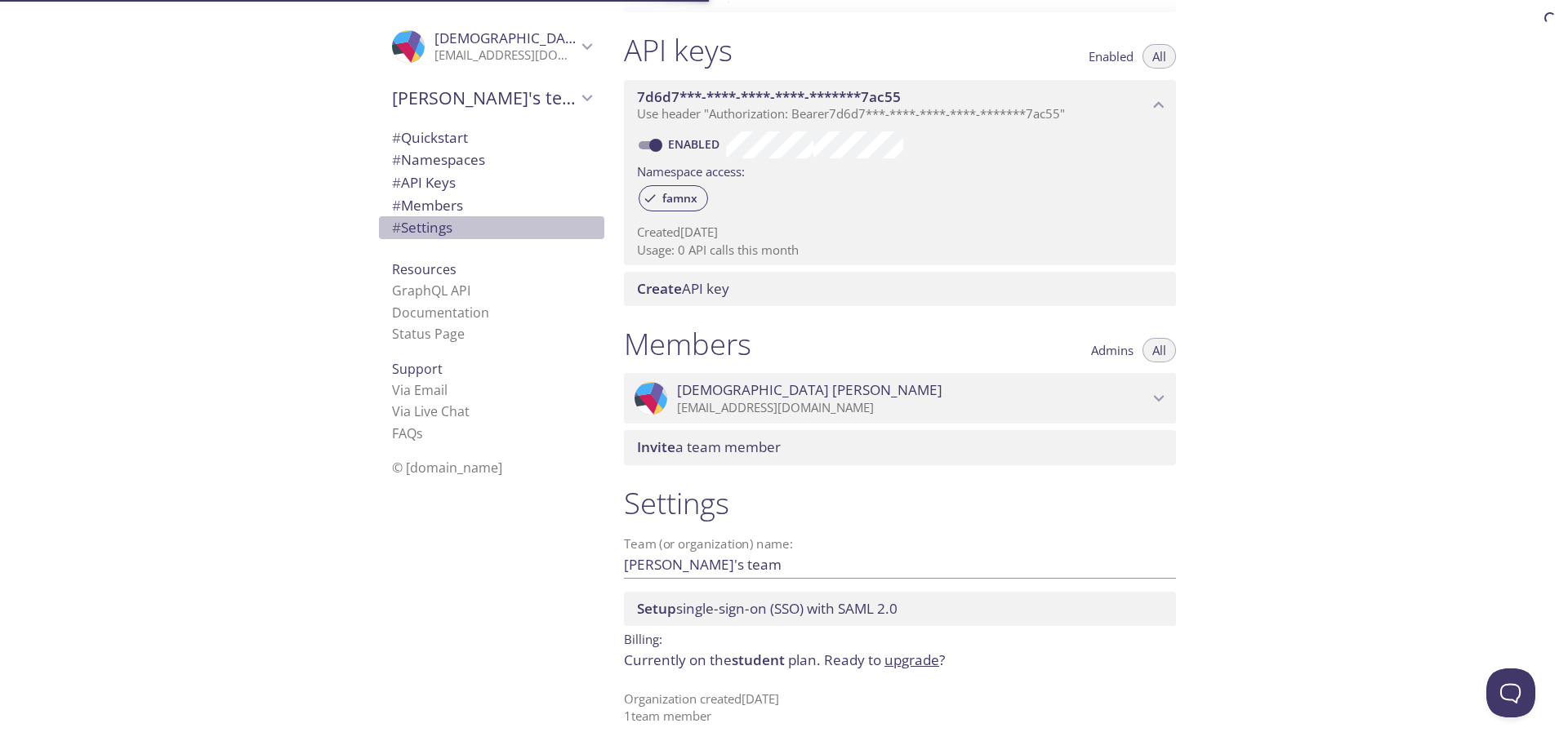
click at [440, 231] on span "# Settings" at bounding box center [422, 227] width 61 height 19
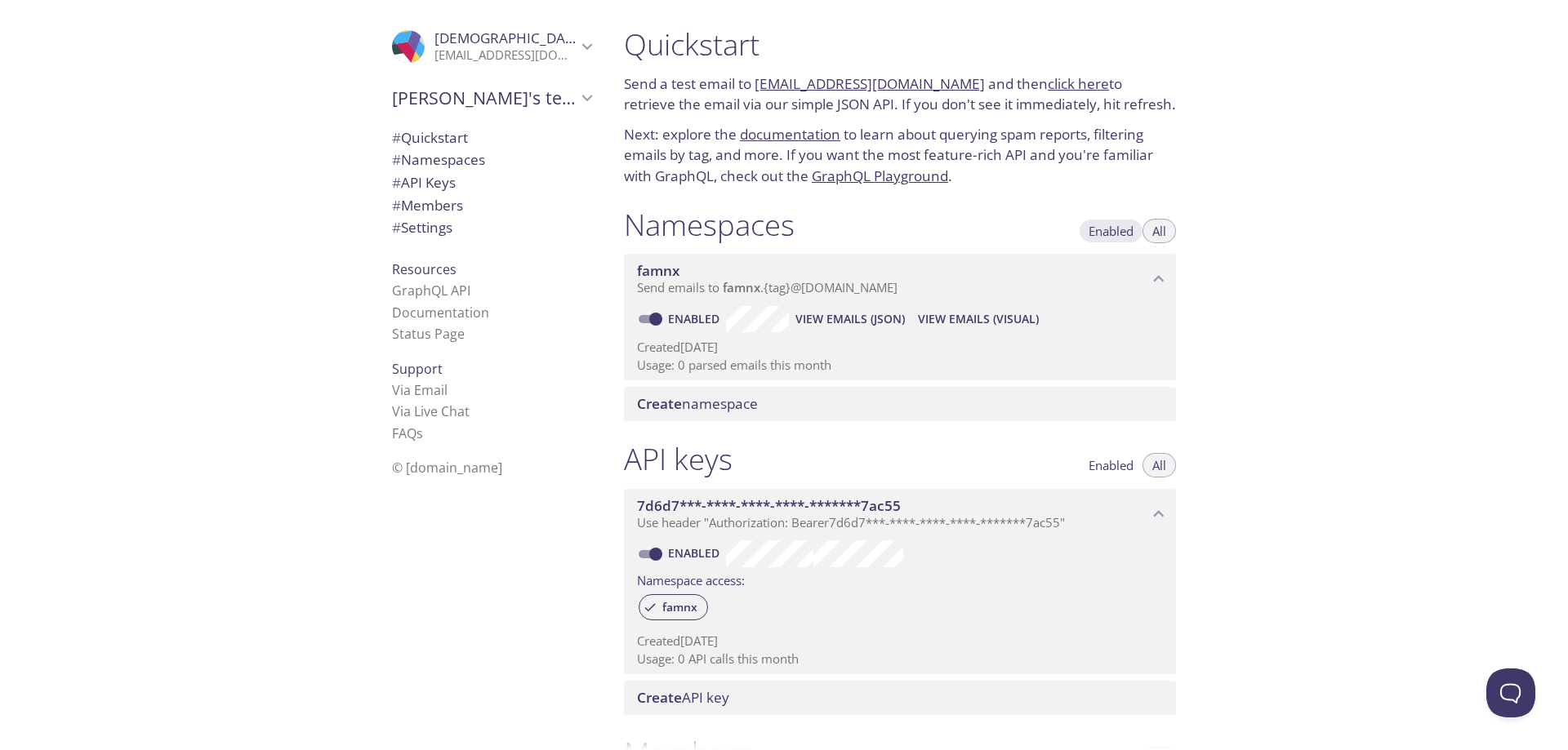
click at [1132, 231] on span "Enabled" at bounding box center [1111, 231] width 45 height 0
click at [1158, 231] on span "All" at bounding box center [1160, 231] width 14 height 0
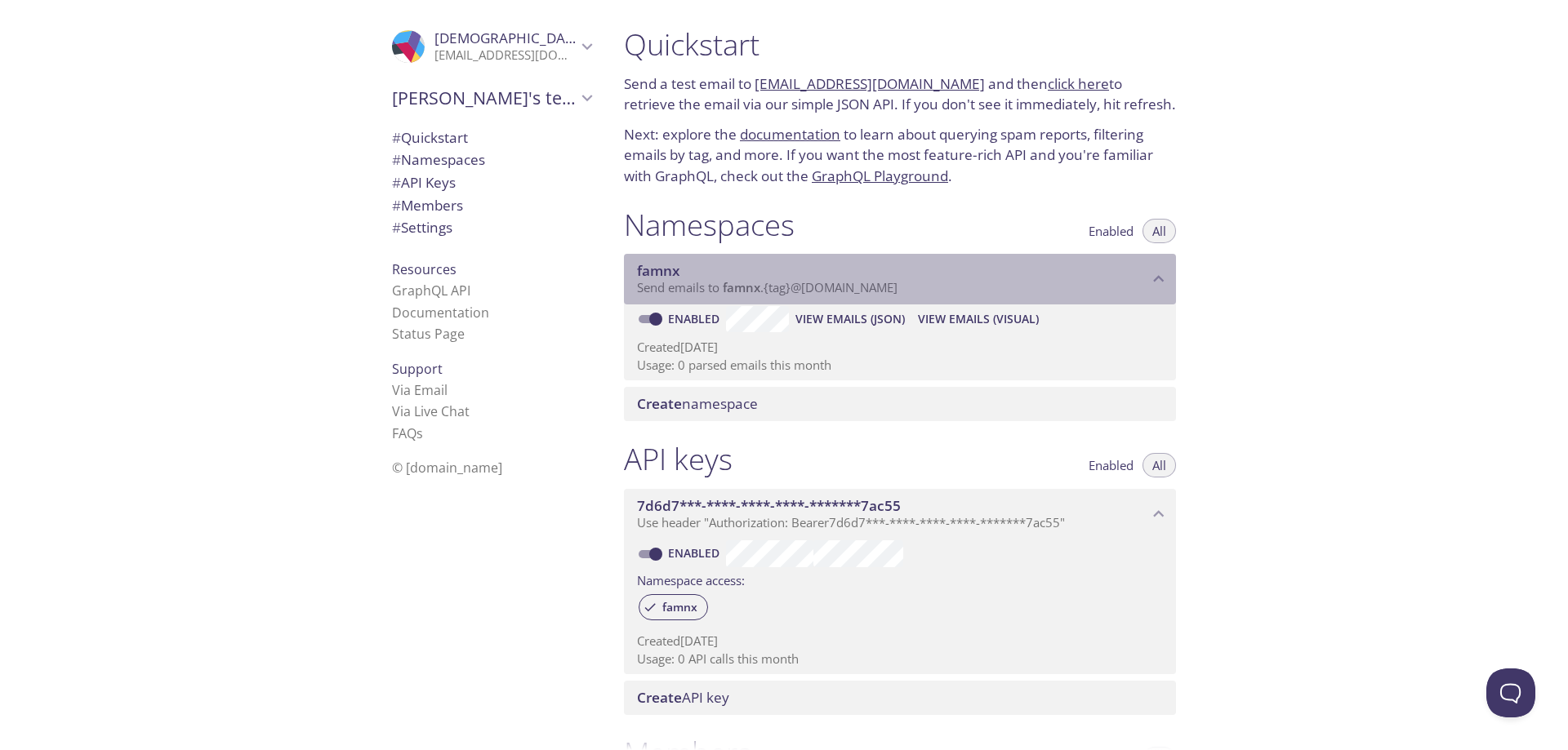
click at [1155, 264] on div "famnx Send emails to famnx . {tag} @inbox.testmail.app" at bounding box center [899, 280] width 552 height 51
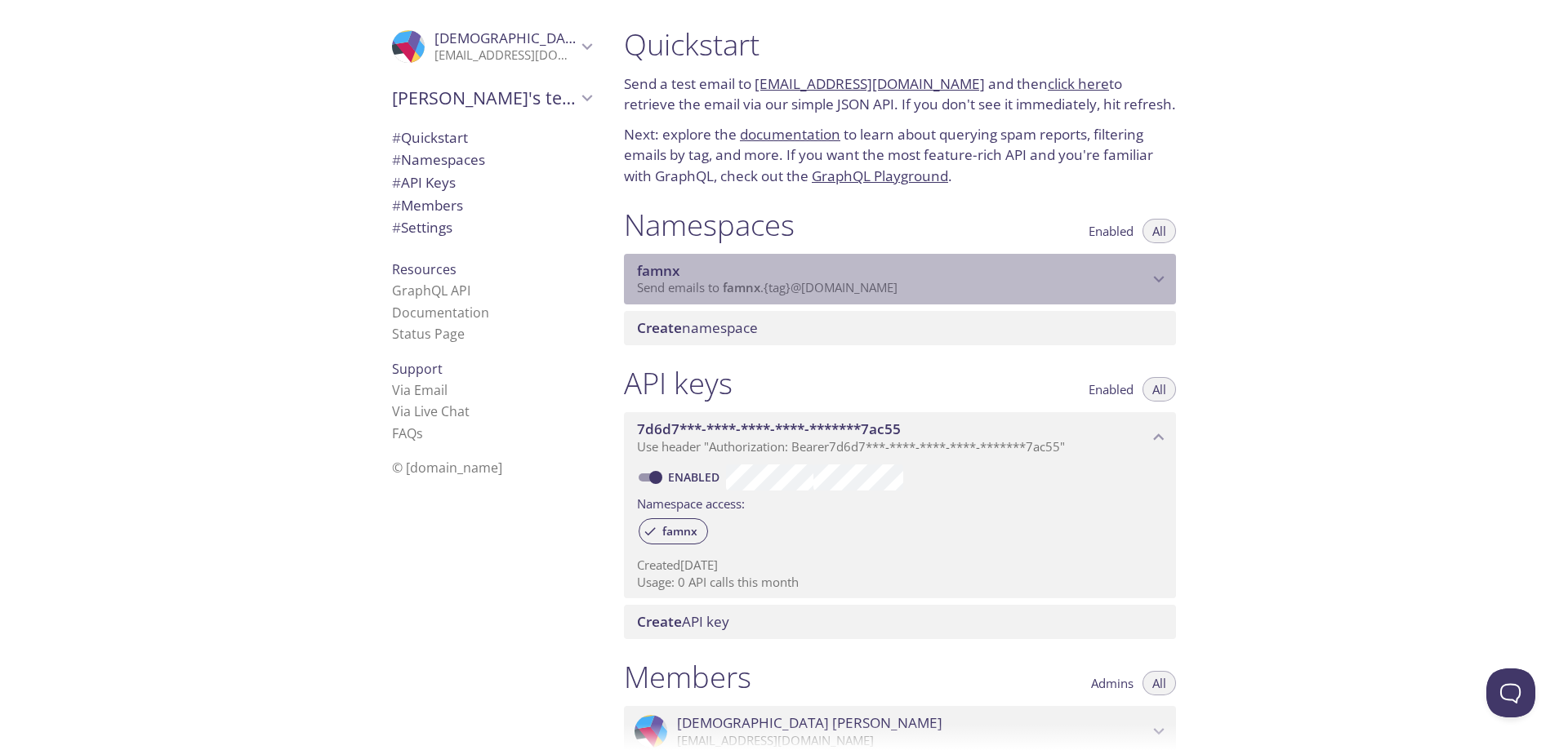
click at [1155, 264] on div "famnx Send emails to famnx . {tag} @inbox.testmail.app" at bounding box center [899, 280] width 552 height 51
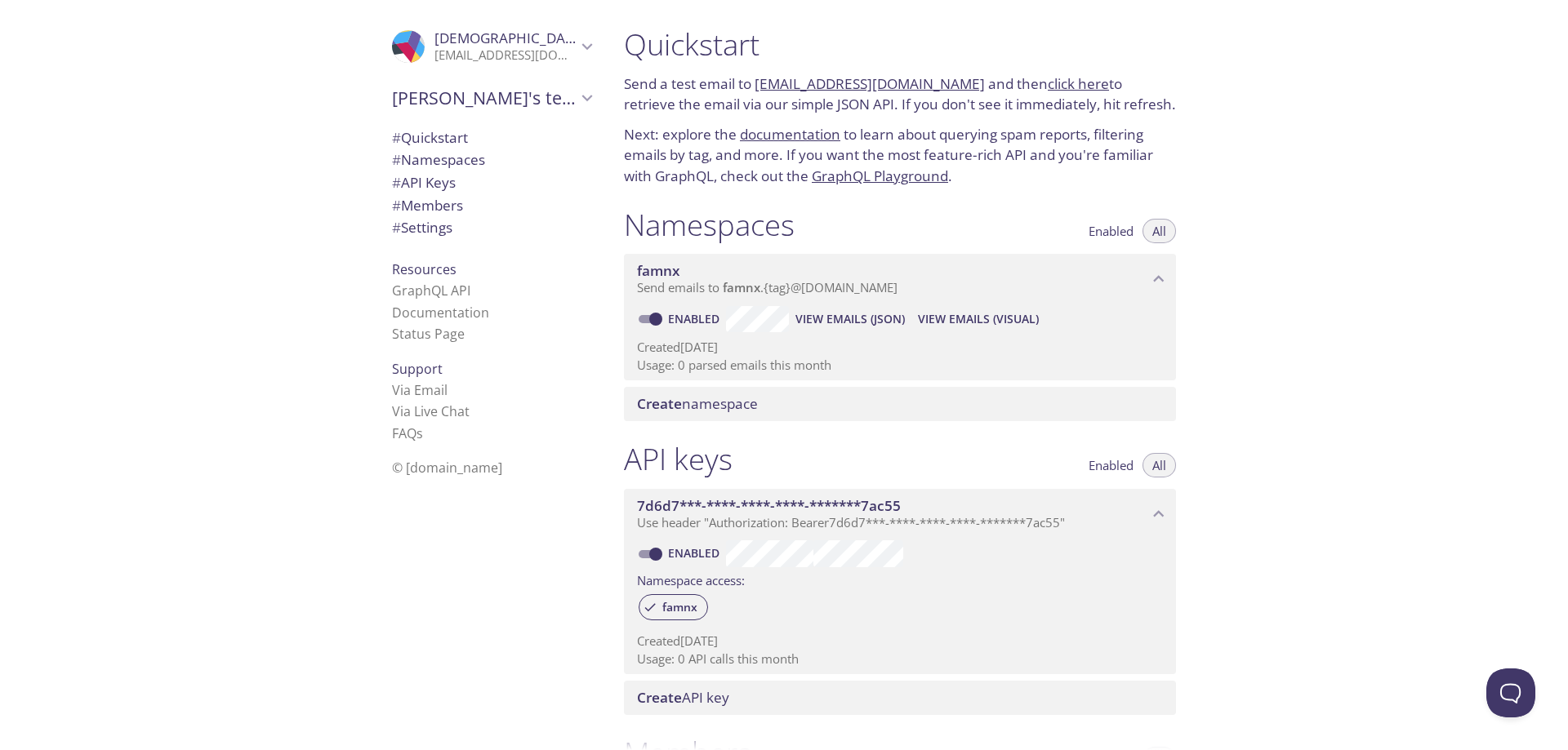
click at [700, 292] on span "Send emails to famnx . {tag} @inbox.testmail.app" at bounding box center [767, 287] width 260 height 17
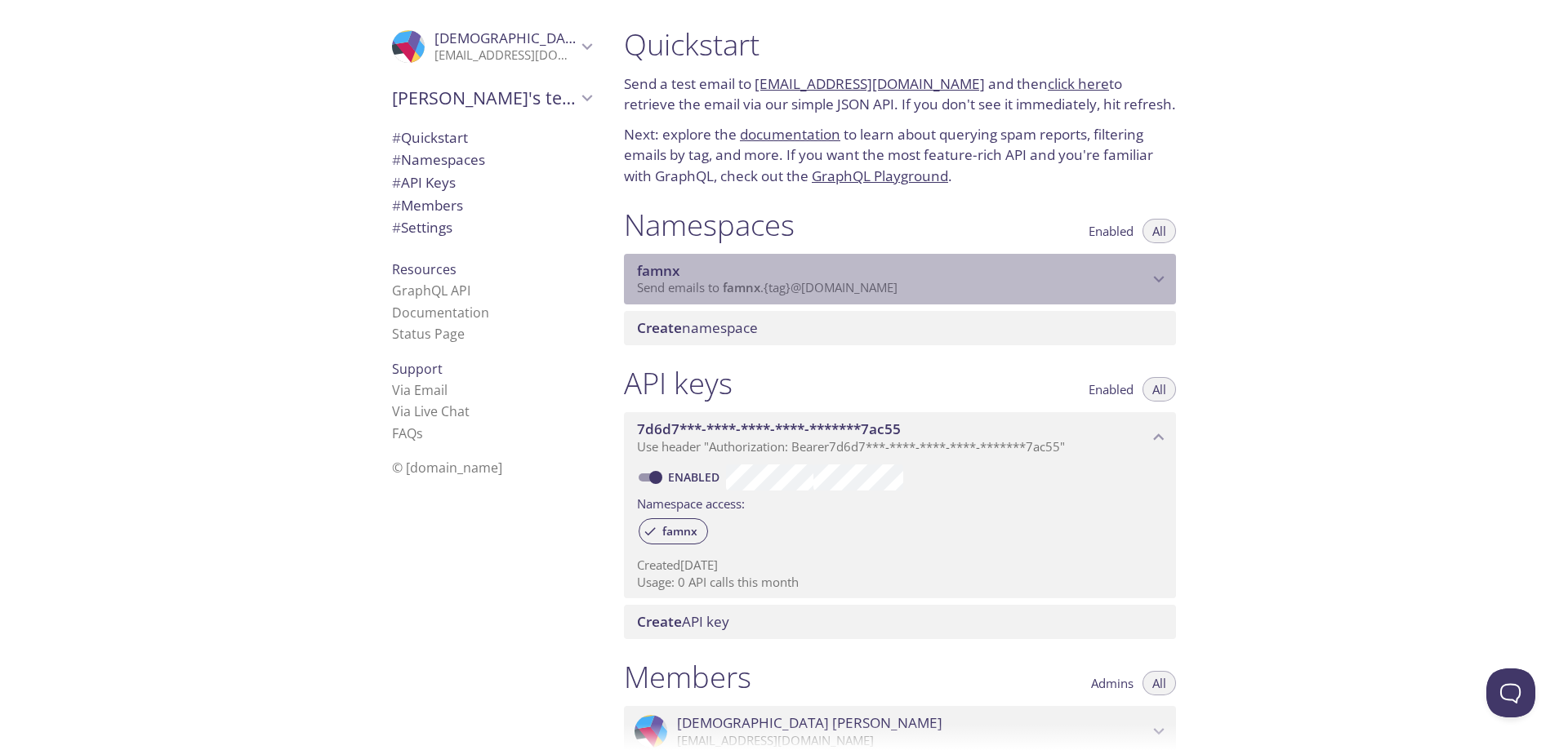
drag, startPoint x: 700, startPoint y: 292, endPoint x: 681, endPoint y: 273, distance: 26.9
click at [681, 273] on span "famnx" at bounding box center [892, 271] width 512 height 18
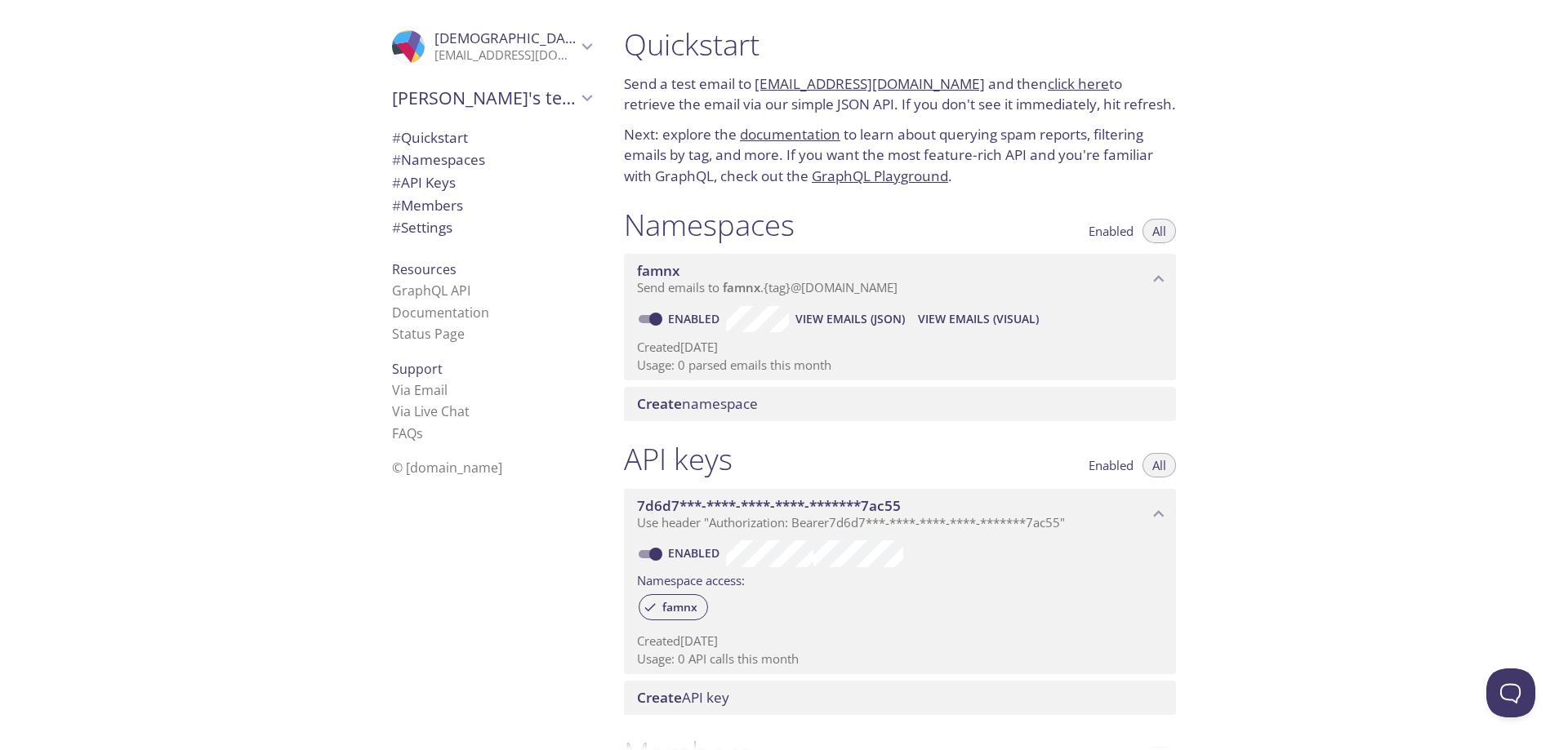
click at [698, 311] on link "Enabled" at bounding box center [696, 319] width 61 height 16
click at [685, 311] on input "Enabled" at bounding box center [656, 319] width 59 height 20
click at [698, 311] on link "Disabled" at bounding box center [697, 319] width 63 height 16
click at [676, 314] on link "Disabled" at bounding box center [697, 319] width 63 height 16
click at [643, 317] on input "Disabled" at bounding box center [643, 319] width 59 height 20
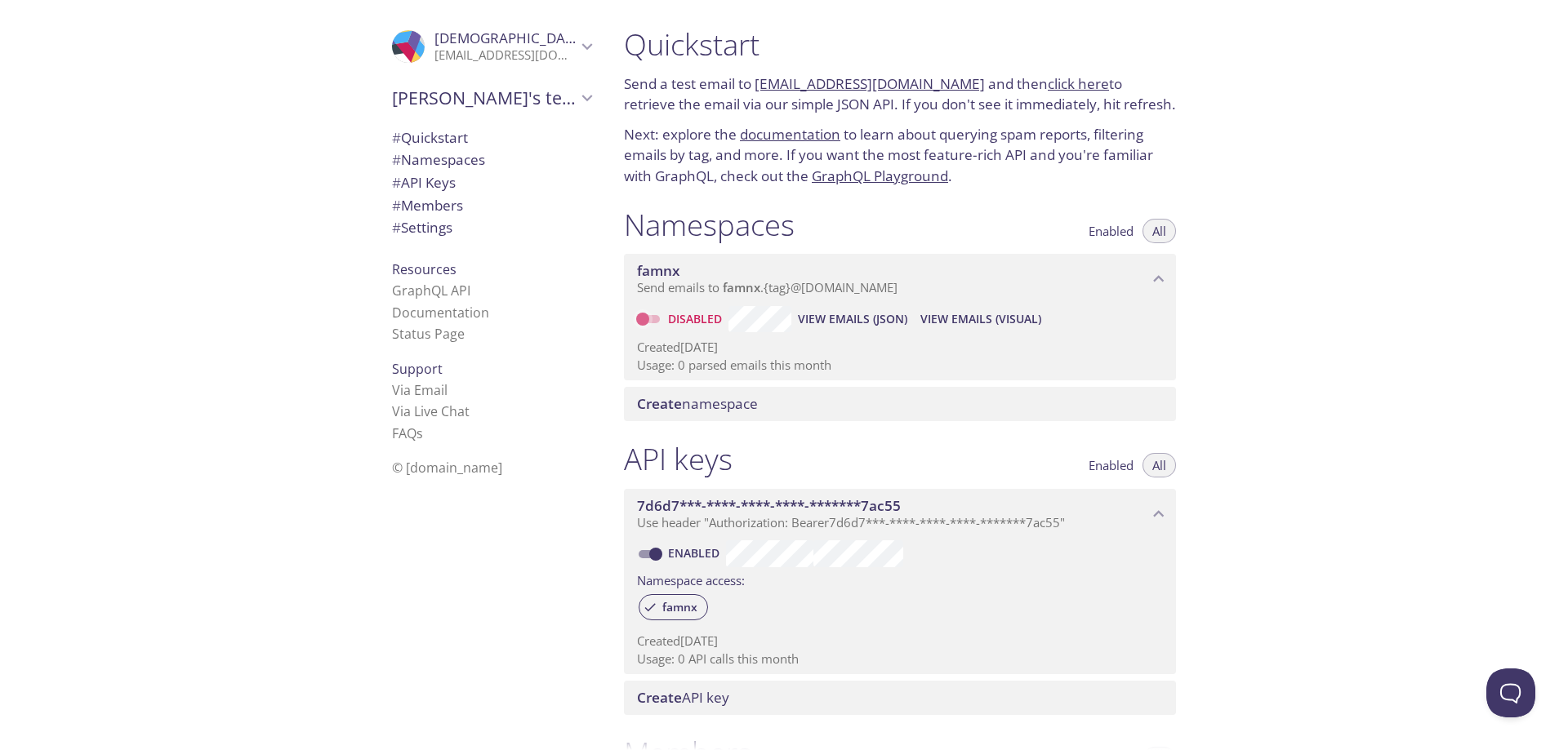
checkbox input "true"
click at [459, 49] on p "muhammadakbarhadilpratama.2023@student.unas.ac.id" at bounding box center [505, 55] width 142 height 17
